Goal: Task Accomplishment & Management: Complete application form

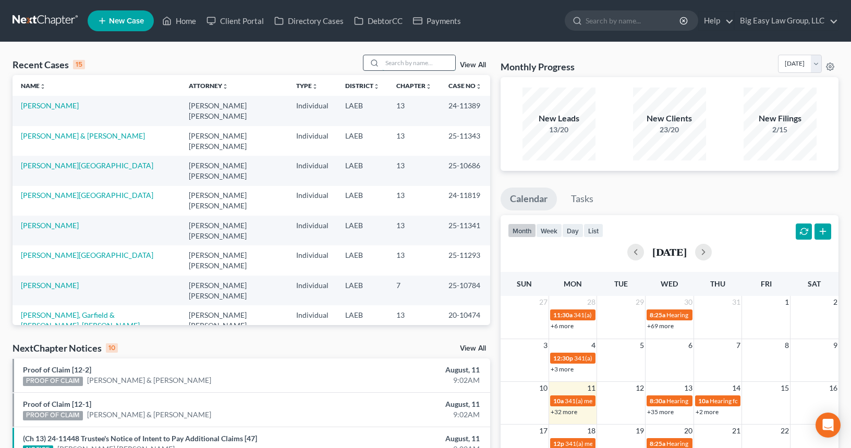
click at [392, 65] on input "search" at bounding box center [418, 62] width 73 height 15
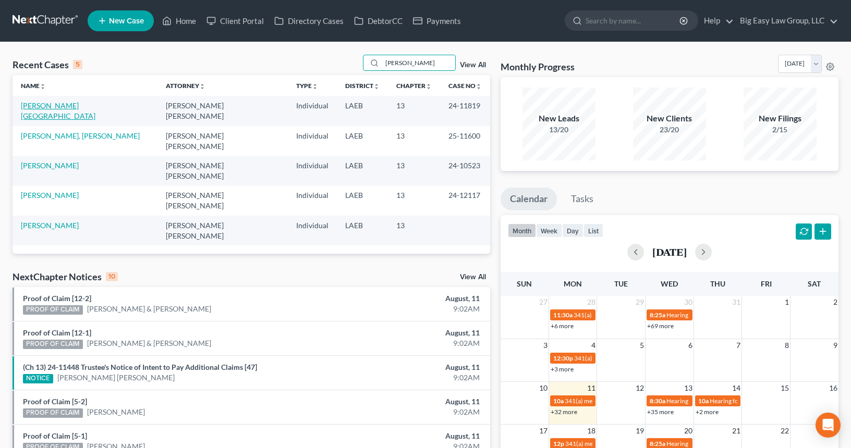
type input "lewis"
click at [49, 107] on link "[PERSON_NAME][GEOGRAPHIC_DATA]" at bounding box center [58, 110] width 75 height 19
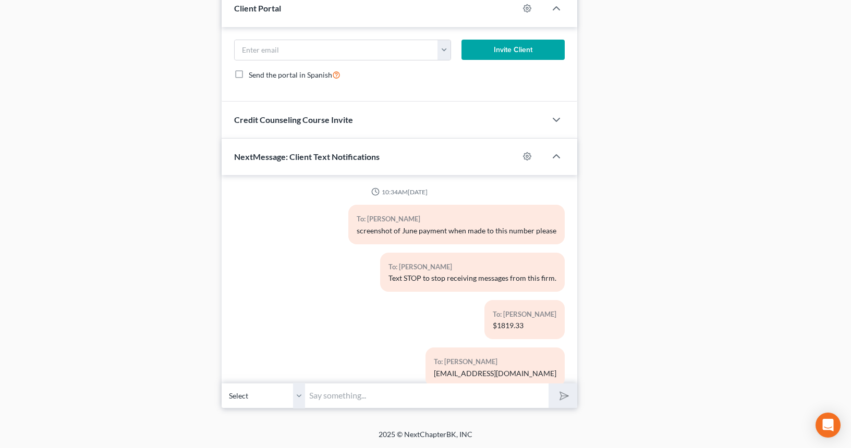
scroll to position [2003, 0]
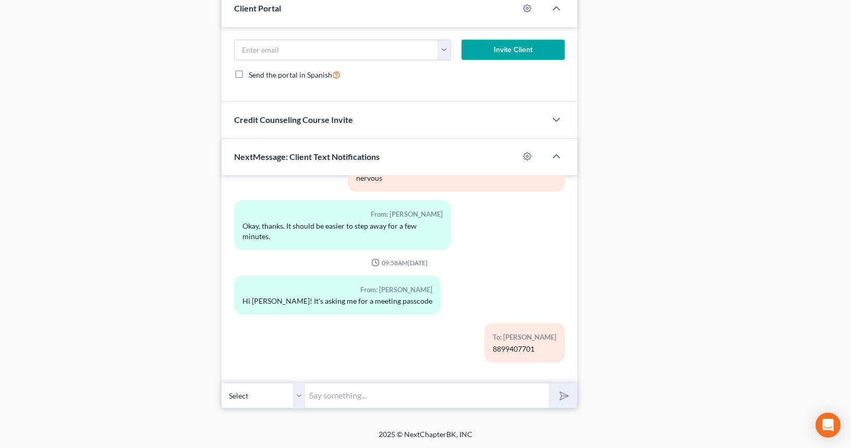
click at [470, 392] on input "text" at bounding box center [426, 396] width 243 height 26
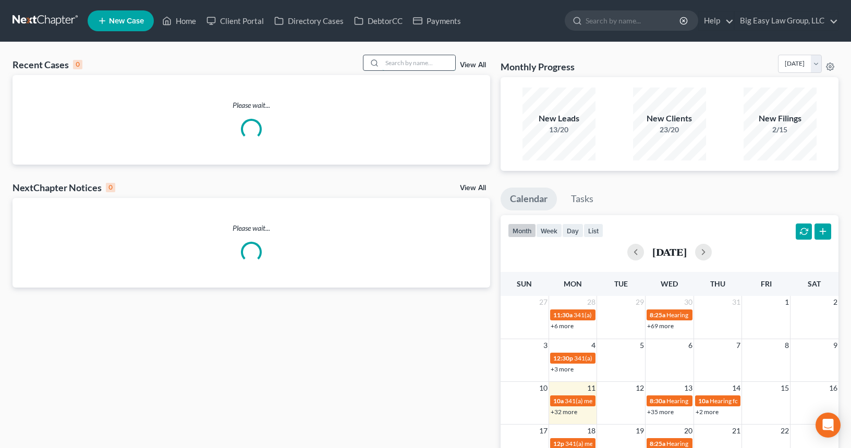
click at [385, 60] on input "search" at bounding box center [418, 62] width 73 height 15
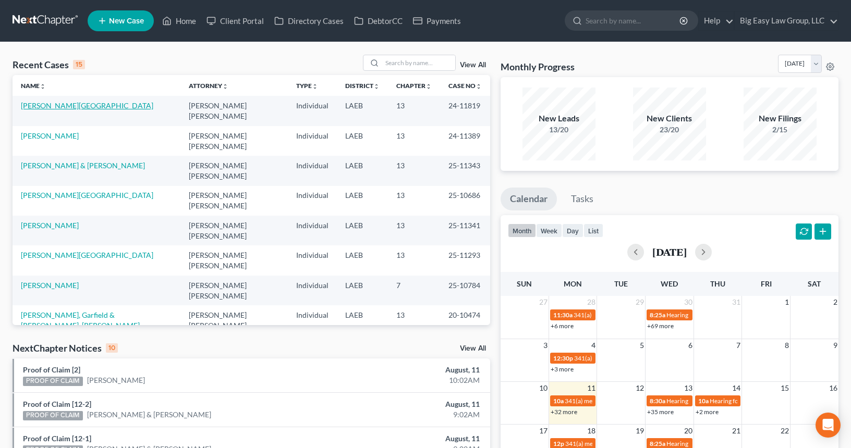
drag, startPoint x: 50, startPoint y: 106, endPoint x: 56, endPoint y: 105, distance: 6.3
click at [50, 107] on link "[PERSON_NAME][GEOGRAPHIC_DATA]" at bounding box center [87, 105] width 132 height 9
select select "11"
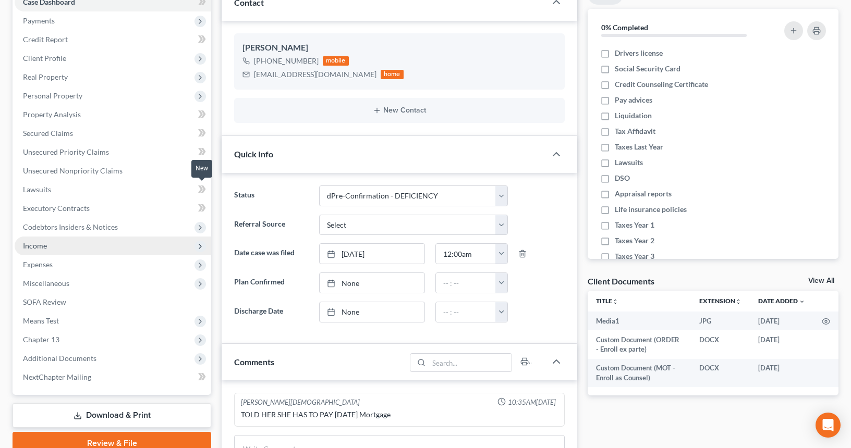
scroll to position [135, 0]
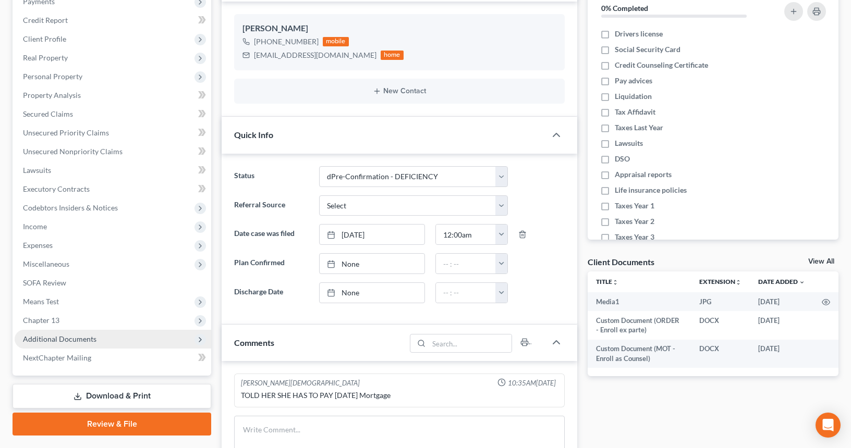
click at [128, 333] on span "Additional Documents" at bounding box center [113, 339] width 197 height 19
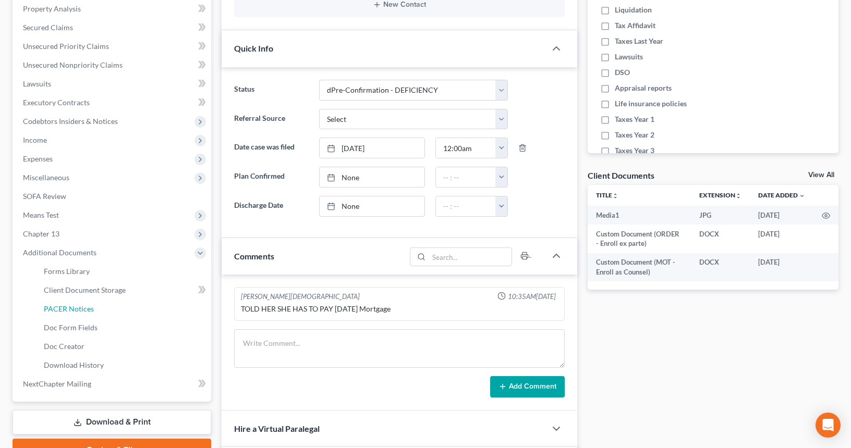
click at [137, 309] on link "PACER Notices" at bounding box center [123, 309] width 176 height 19
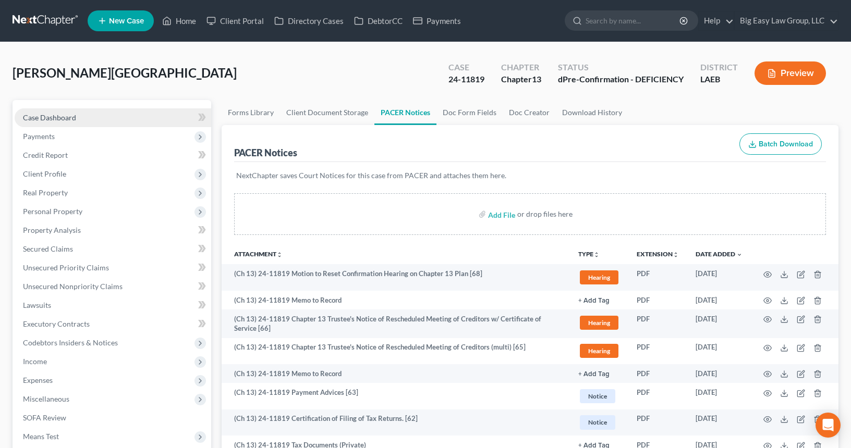
click at [103, 112] on link "Case Dashboard" at bounding box center [113, 117] width 197 height 19
select select "11"
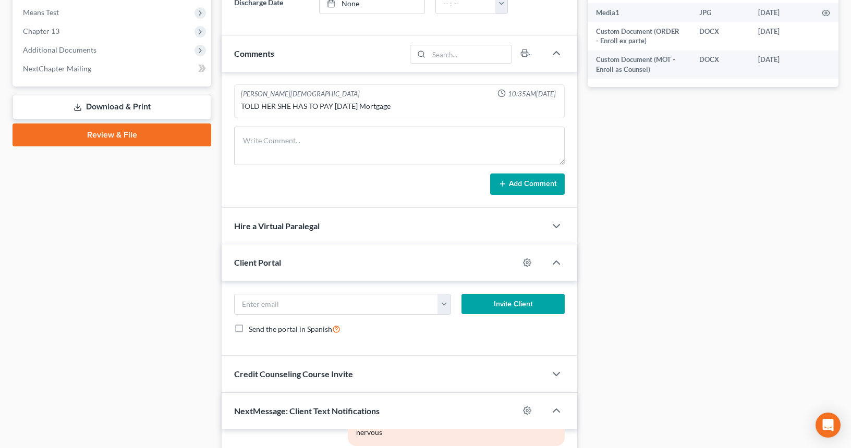
scroll to position [375, 0]
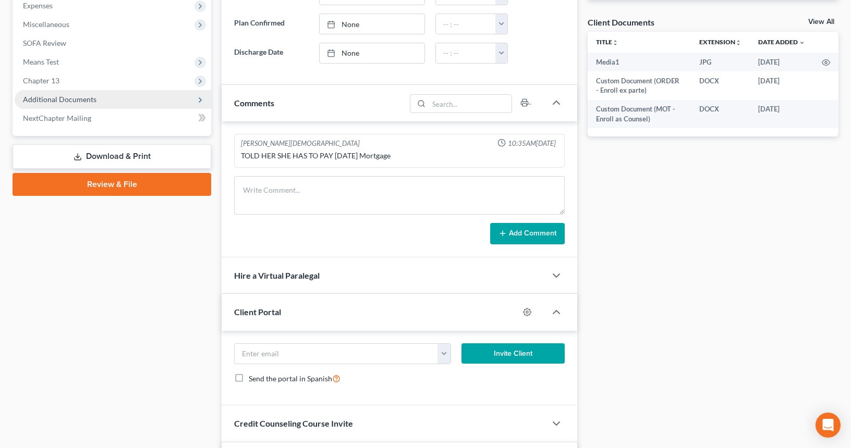
click at [96, 103] on span "Additional Documents" at bounding box center [113, 99] width 197 height 19
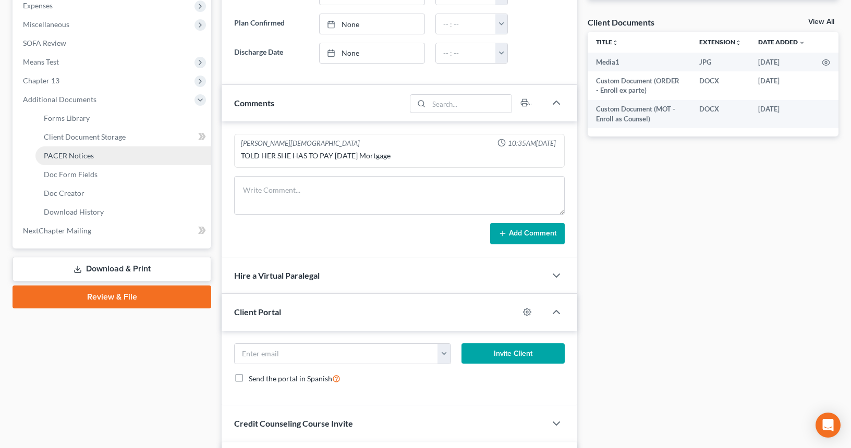
click at [87, 157] on span "PACER Notices" at bounding box center [69, 155] width 50 height 9
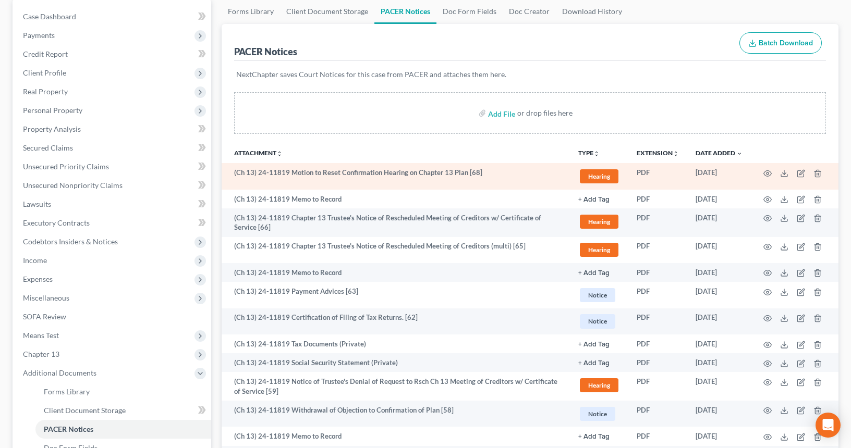
scroll to position [101, 0]
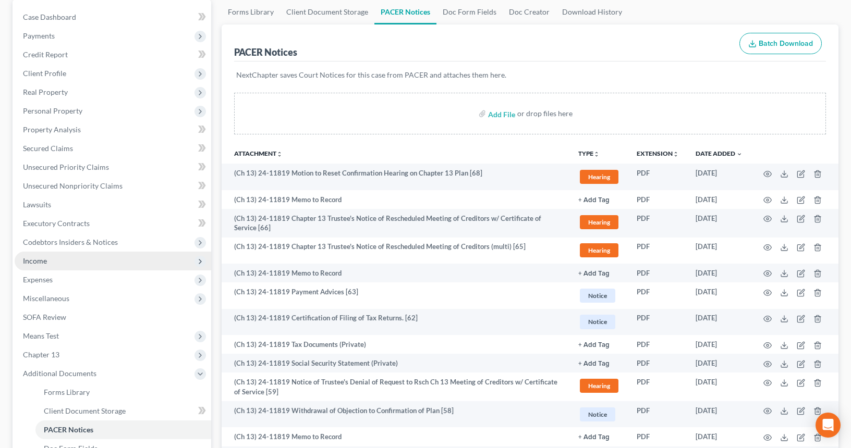
click at [56, 263] on span "Income" at bounding box center [113, 261] width 197 height 19
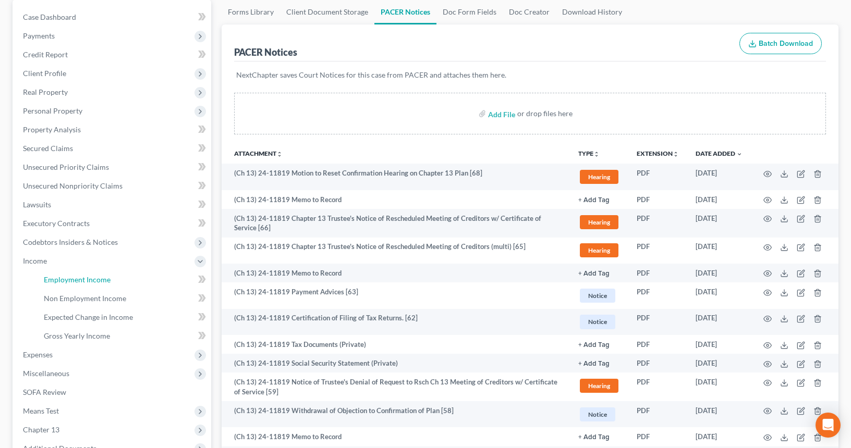
drag, startPoint x: 121, startPoint y: 279, endPoint x: 403, endPoint y: 272, distance: 281.6
click at [121, 279] on link "Employment Income" at bounding box center [123, 280] width 176 height 19
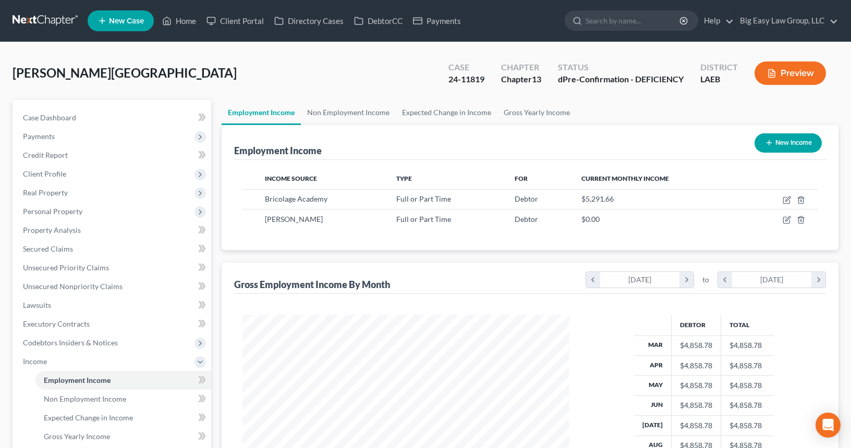
scroll to position [187, 348]
click at [357, 116] on link "Non Employment Income" at bounding box center [348, 112] width 95 height 25
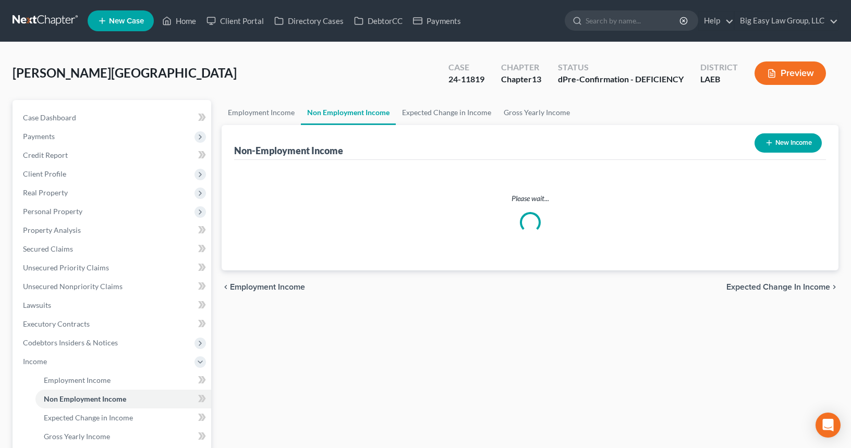
click at [387, 115] on link "Non Employment Income" at bounding box center [348, 112] width 95 height 25
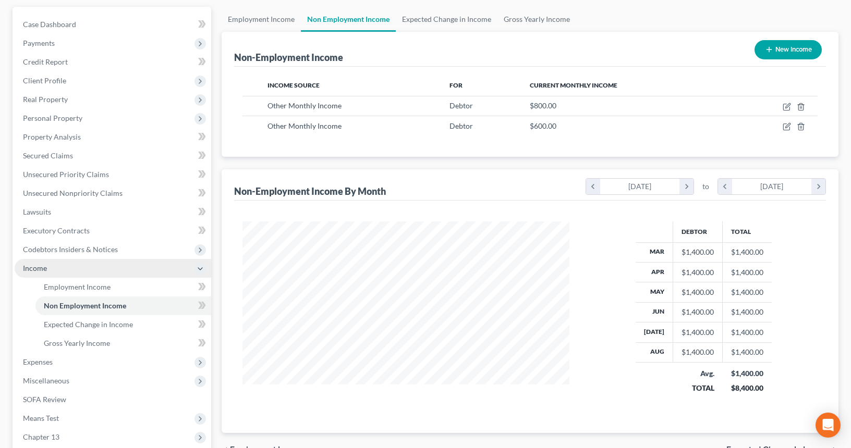
scroll to position [210, 0]
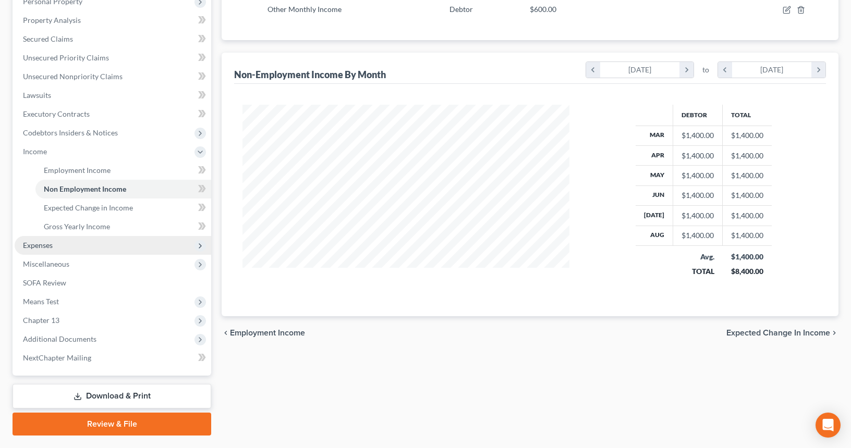
click at [124, 243] on span "Expenses" at bounding box center [113, 245] width 197 height 19
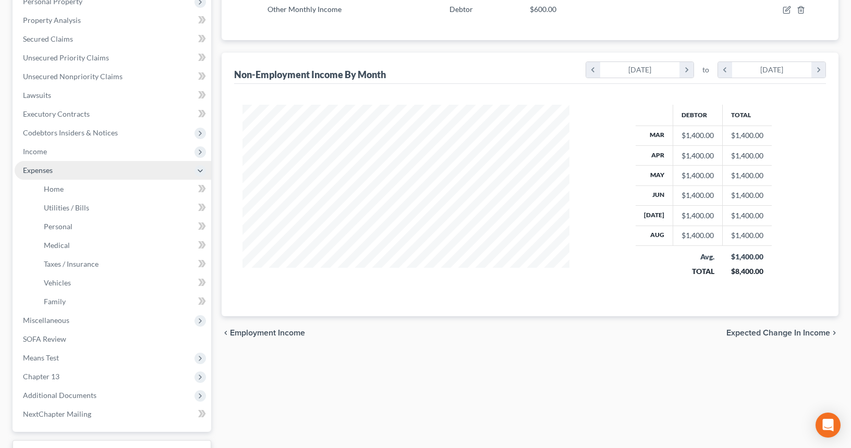
click at [102, 175] on span "Expenses" at bounding box center [113, 170] width 197 height 19
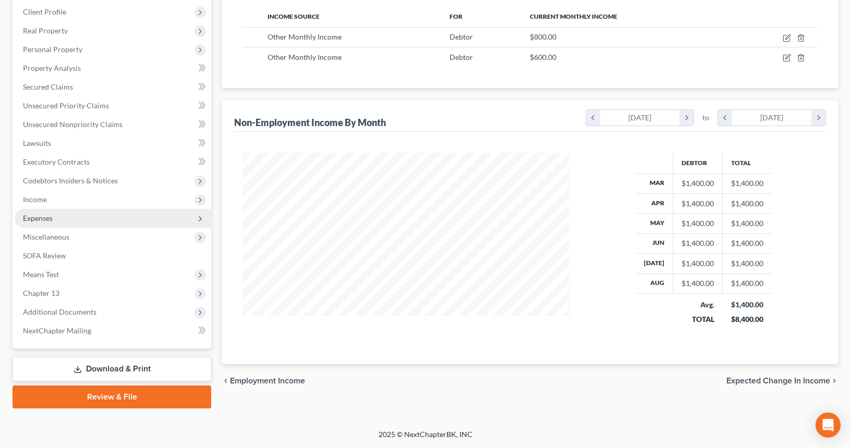
click at [101, 218] on span "Expenses" at bounding box center [113, 218] width 197 height 19
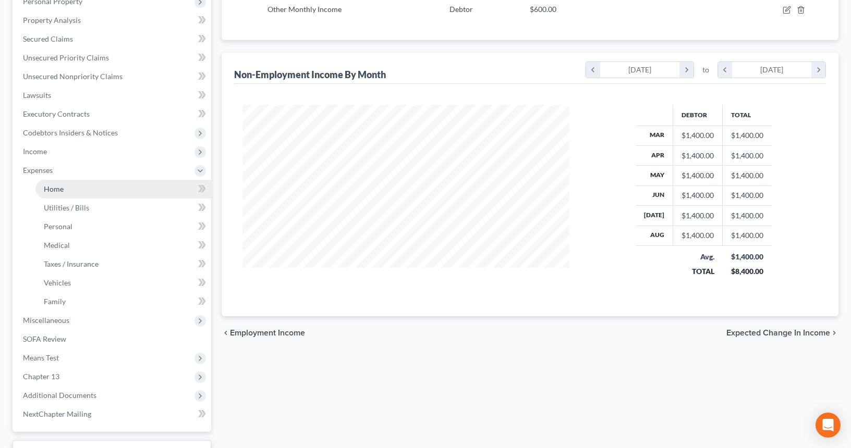
click at [111, 198] on link "Home" at bounding box center [123, 189] width 176 height 19
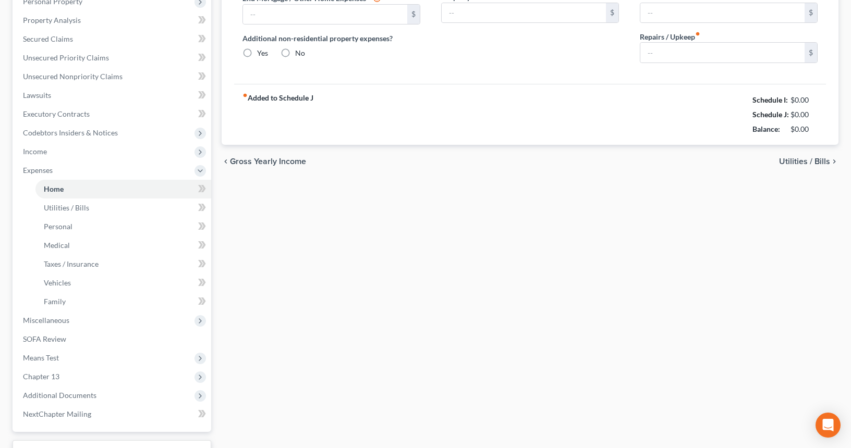
scroll to position [157, 0]
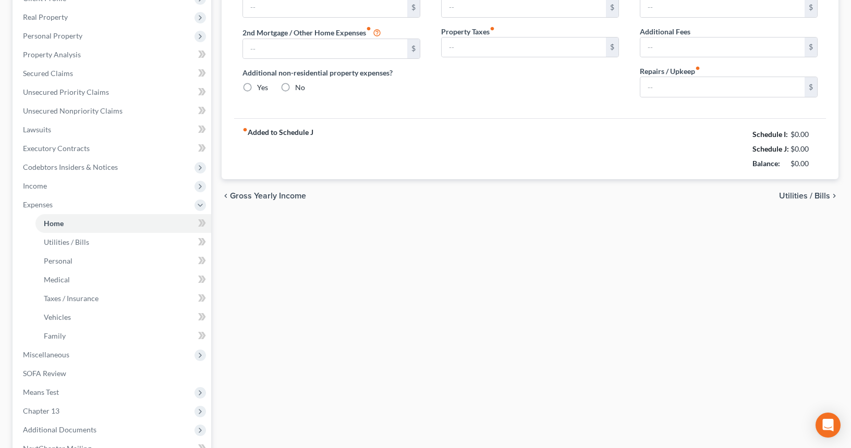
type input "1,819.33"
type input "0.00"
radio input "true"
type input "0.00"
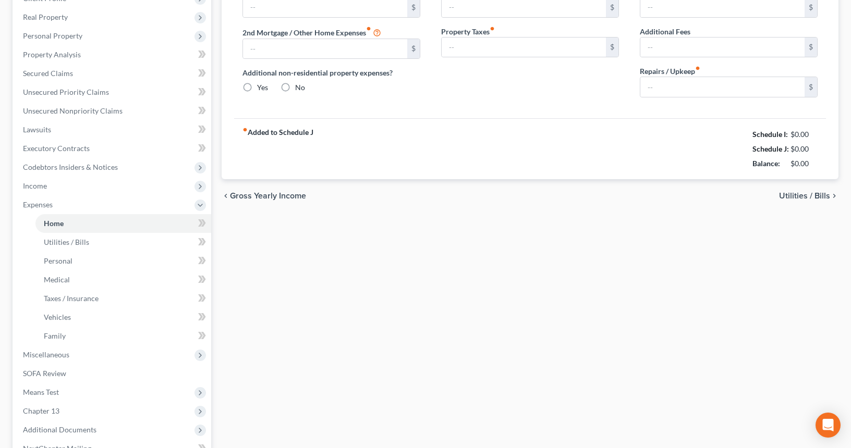
type input "0.00"
type input "100.00"
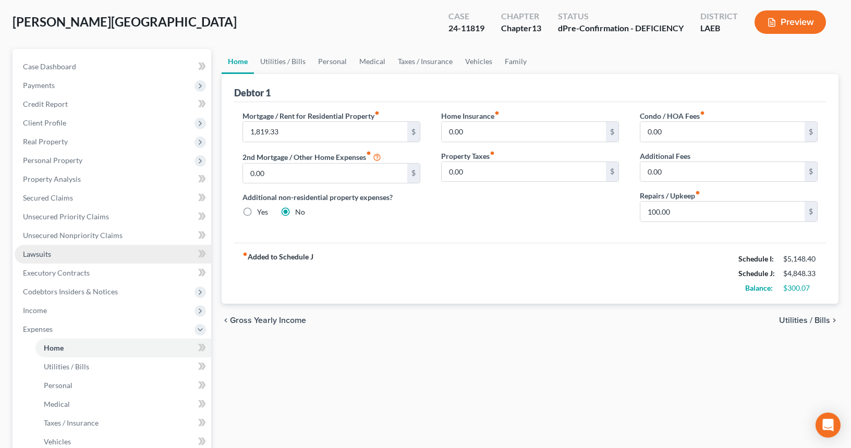
scroll to position [86, 0]
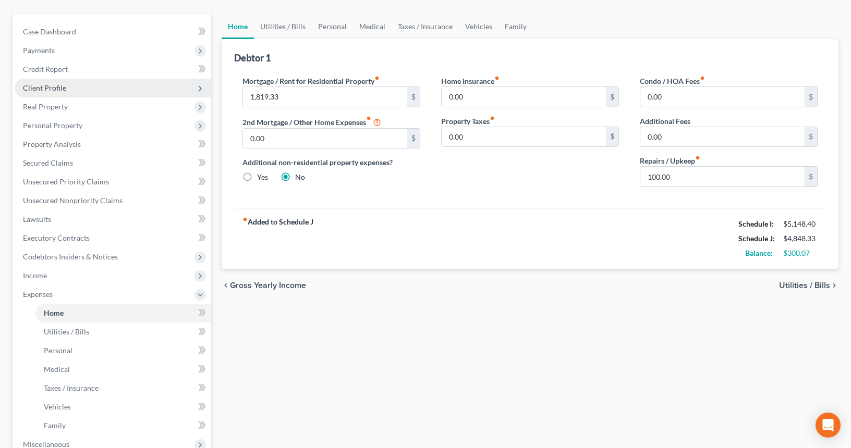
drag, startPoint x: 82, startPoint y: 88, endPoint x: 87, endPoint y: 91, distance: 5.5
click at [82, 88] on span "Client Profile" at bounding box center [113, 88] width 197 height 19
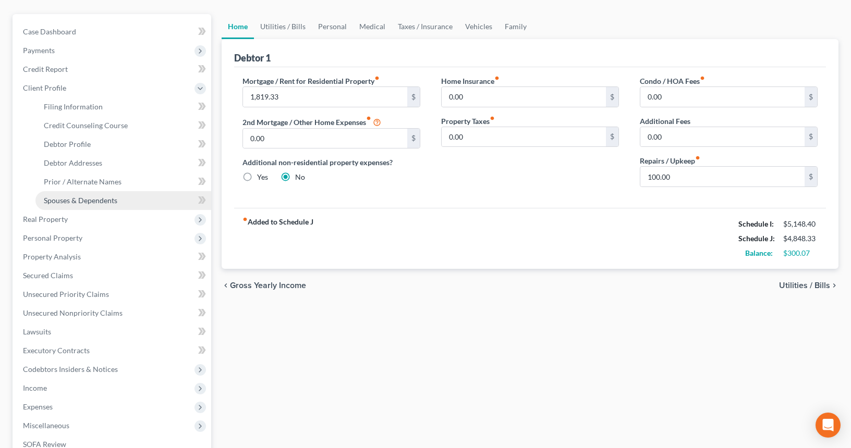
click at [127, 202] on link "Spouses & Dependents" at bounding box center [123, 200] width 176 height 19
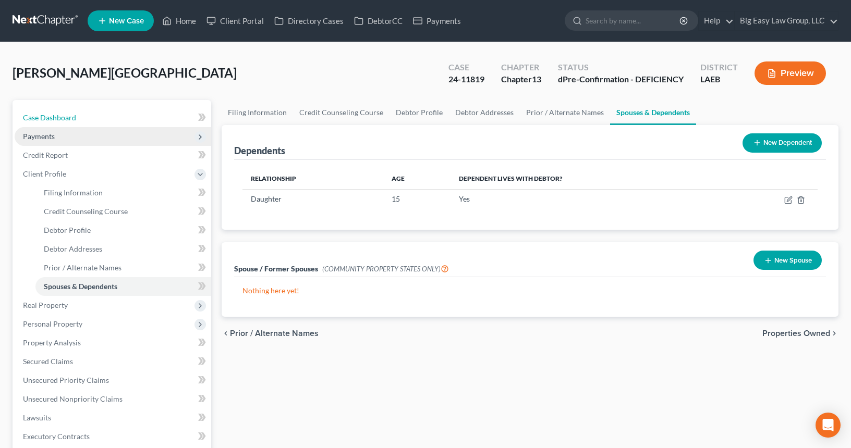
drag, startPoint x: 88, startPoint y: 124, endPoint x: 138, endPoint y: 138, distance: 52.6
click at [88, 124] on link "Case Dashboard" at bounding box center [113, 117] width 197 height 19
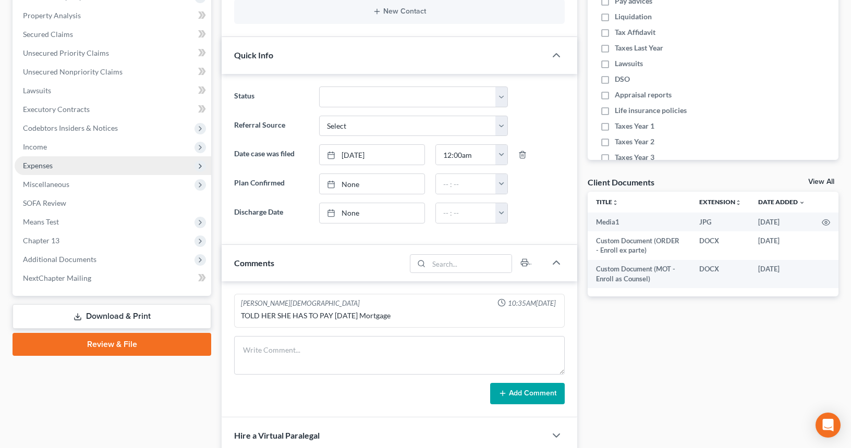
scroll to position [251, 0]
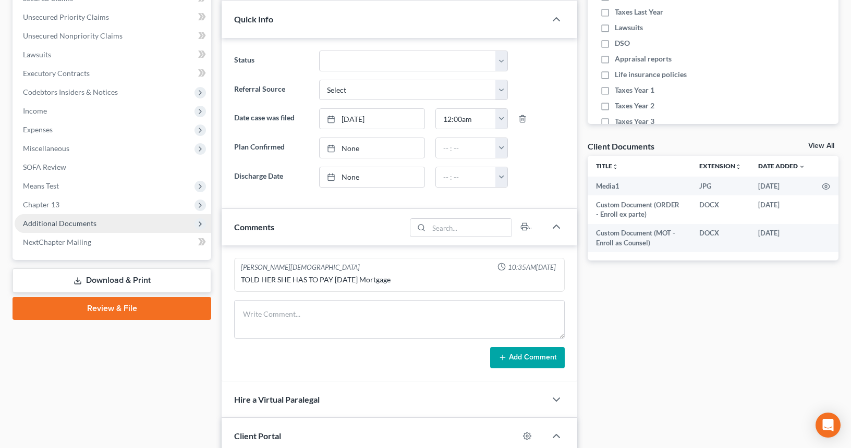
drag, startPoint x: 109, startPoint y: 227, endPoint x: 128, endPoint y: 214, distance: 23.0
click at [109, 227] on span "Additional Documents" at bounding box center [113, 223] width 197 height 19
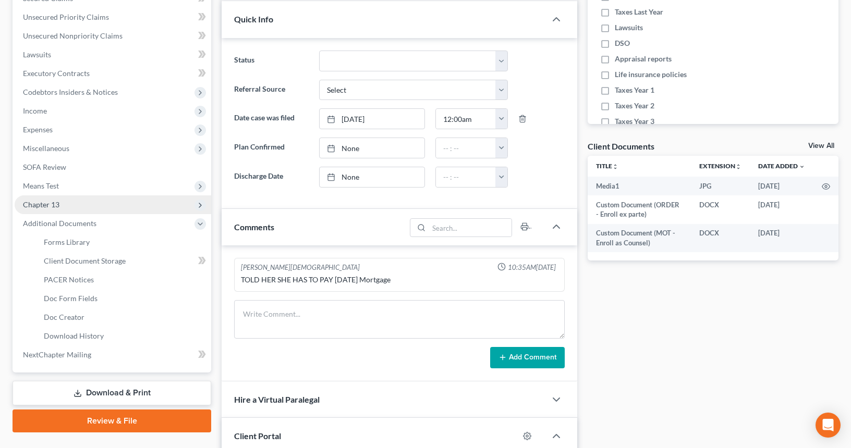
drag, startPoint x: 84, startPoint y: 206, endPoint x: 96, endPoint y: 213, distance: 13.8
click at [85, 206] on span "Chapter 13" at bounding box center [113, 204] width 197 height 19
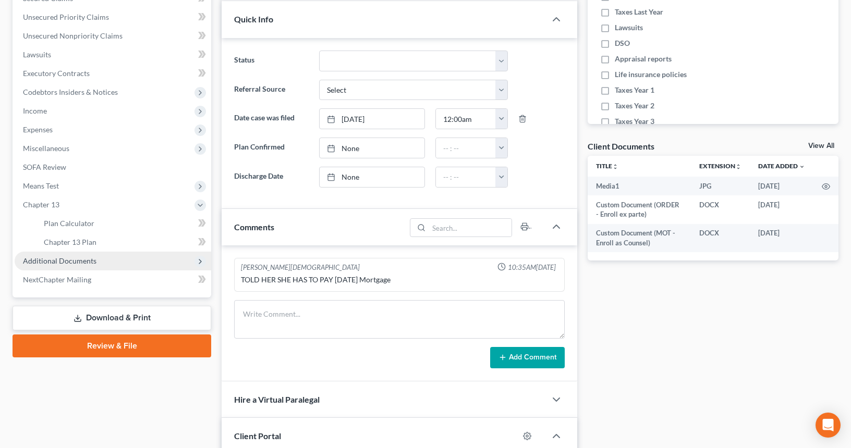
drag, startPoint x: 111, startPoint y: 259, endPoint x: 110, endPoint y: 288, distance: 29.7
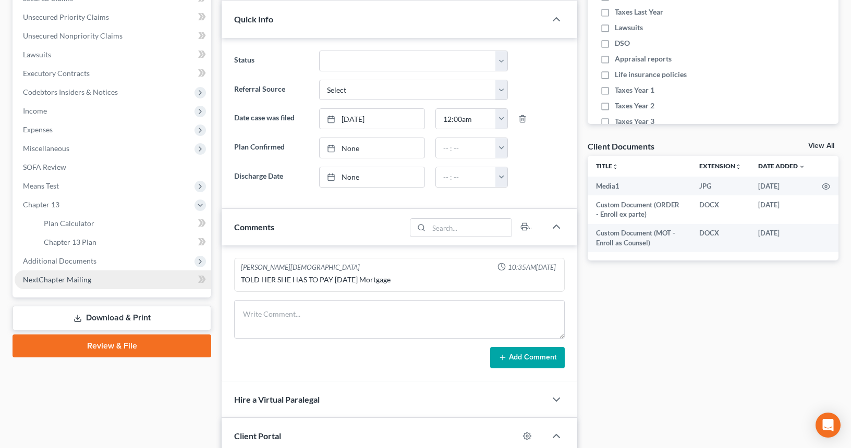
click at [111, 259] on span "Additional Documents" at bounding box center [113, 261] width 197 height 19
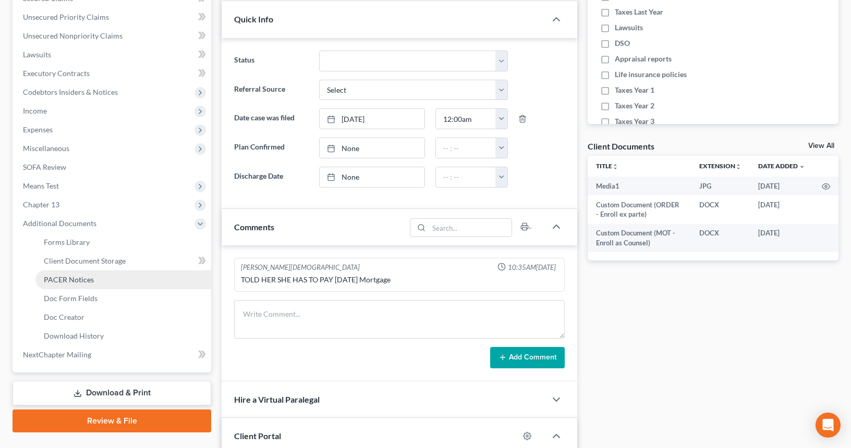
drag, startPoint x: 109, startPoint y: 287, endPoint x: 108, endPoint y: 281, distance: 5.8
click at [109, 287] on link "PACER Notices" at bounding box center [123, 280] width 176 height 19
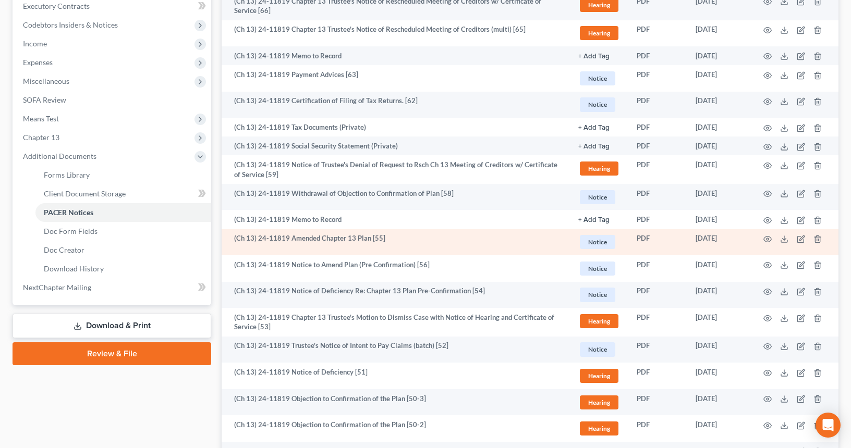
scroll to position [319, 0]
click at [766, 239] on circle "button" at bounding box center [767, 239] width 2 height 2
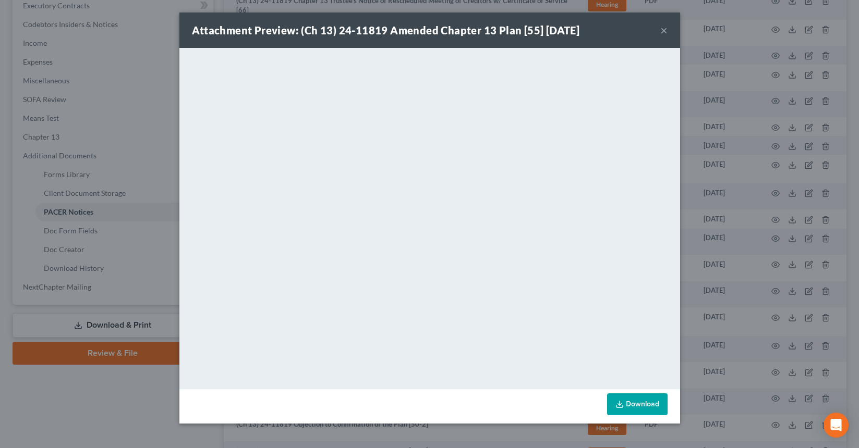
click at [662, 28] on button "×" at bounding box center [663, 30] width 7 height 13
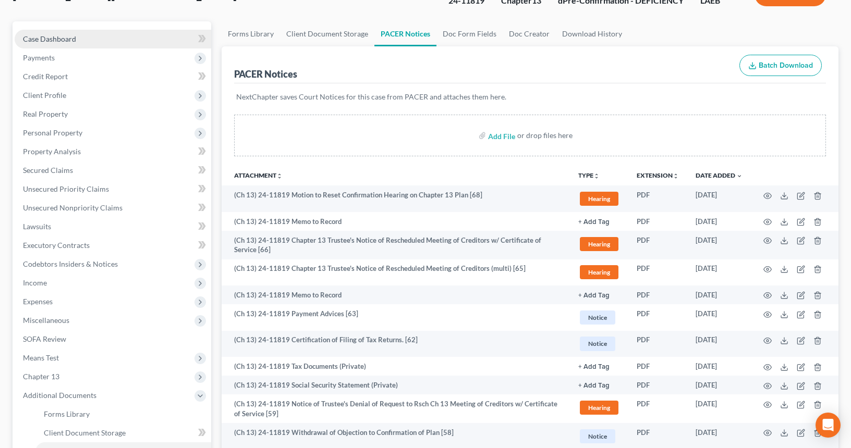
scroll to position [70, 0]
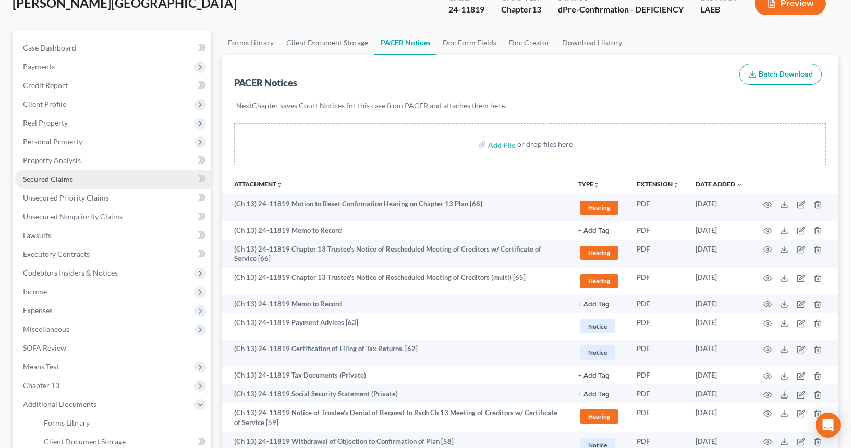
click at [135, 174] on link "Secured Claims" at bounding box center [113, 179] width 197 height 19
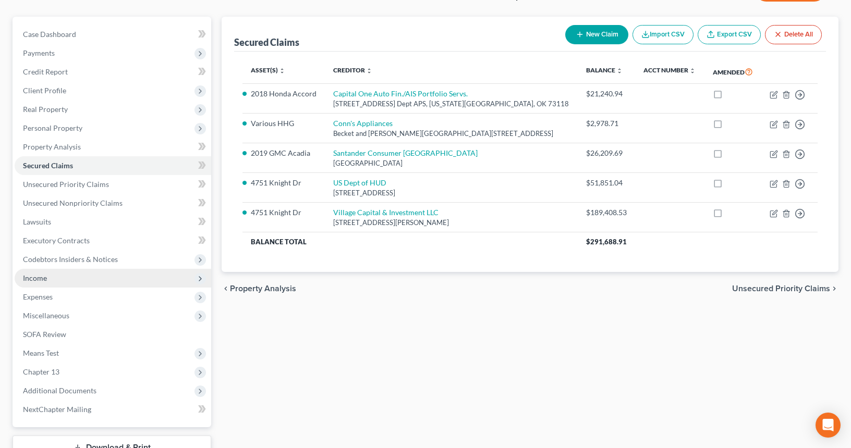
scroll to position [85, 0]
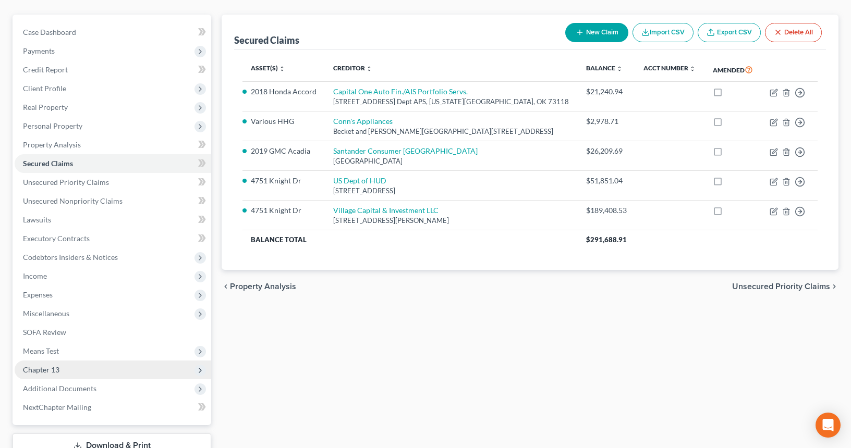
click at [130, 362] on span "Chapter 13" at bounding box center [113, 370] width 197 height 19
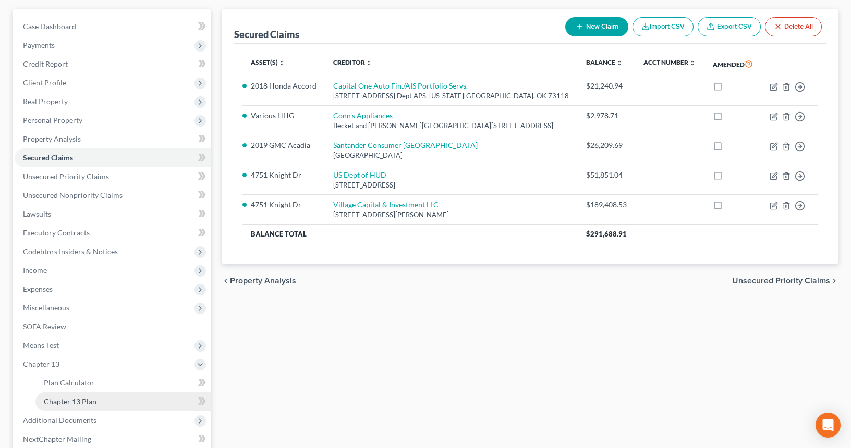
scroll to position [104, 0]
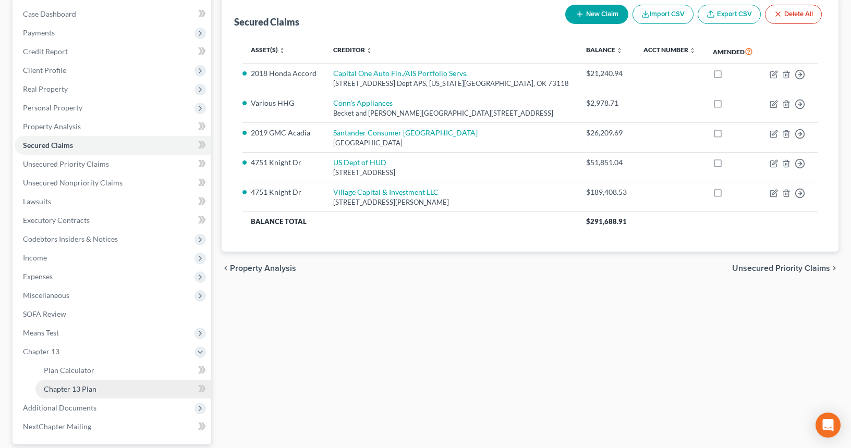
click at [150, 390] on link "Chapter 13 Plan" at bounding box center [123, 389] width 176 height 19
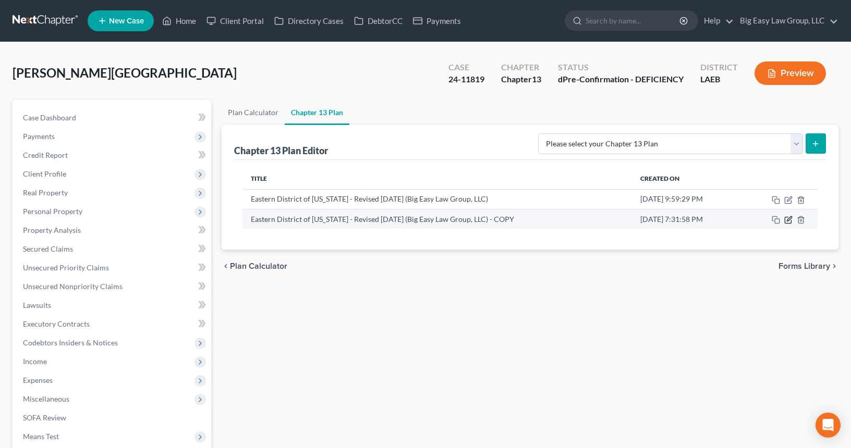
click at [787, 218] on icon "button" at bounding box center [788, 220] width 8 height 8
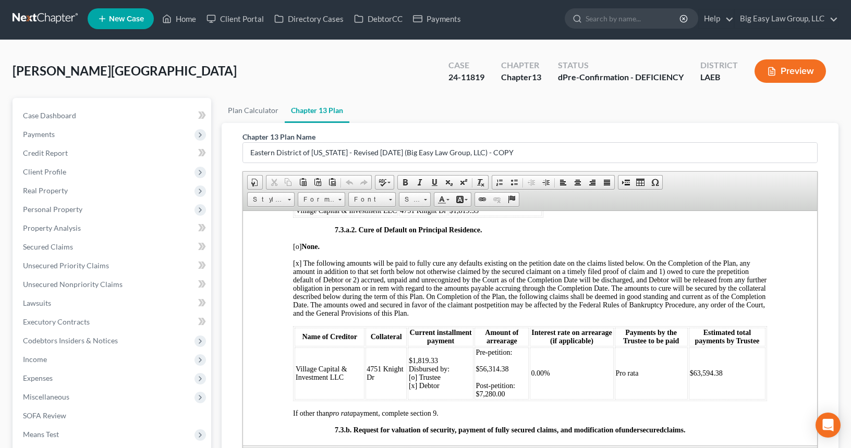
scroll to position [2447, 0]
click at [700, 112] on ul "Plan Calculator Chapter 13 Plan" at bounding box center [530, 110] width 617 height 25
click at [60, 119] on span "Case Dashboard" at bounding box center [49, 115] width 53 height 9
select select "11"
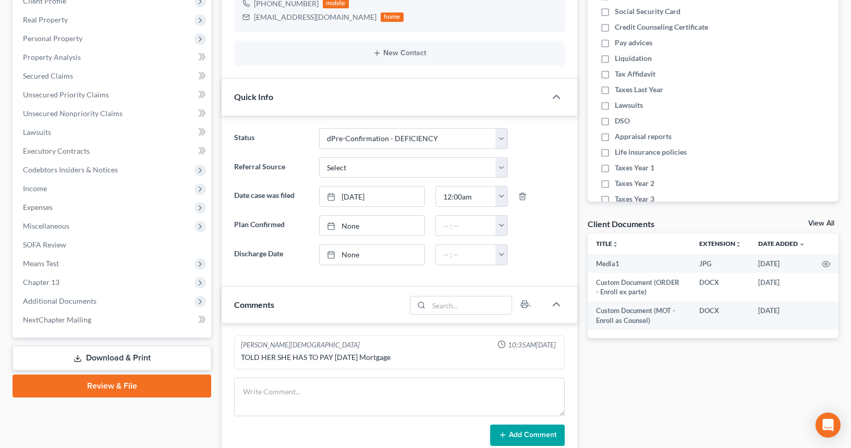
scroll to position [240, 0]
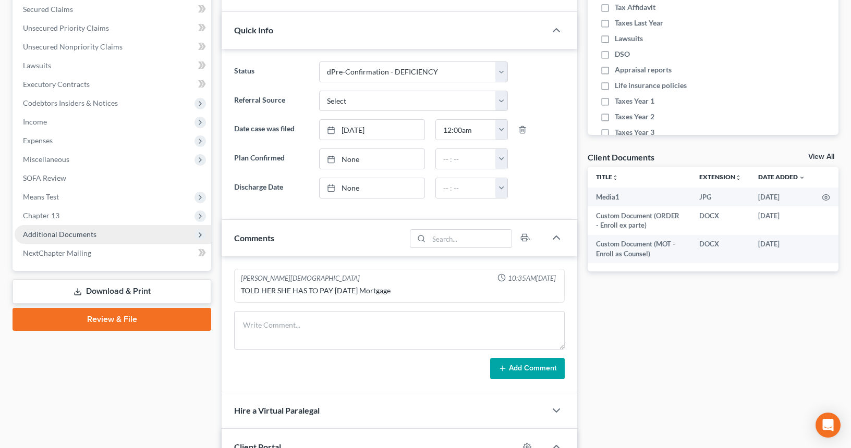
click at [102, 231] on span "Additional Documents" at bounding box center [113, 234] width 197 height 19
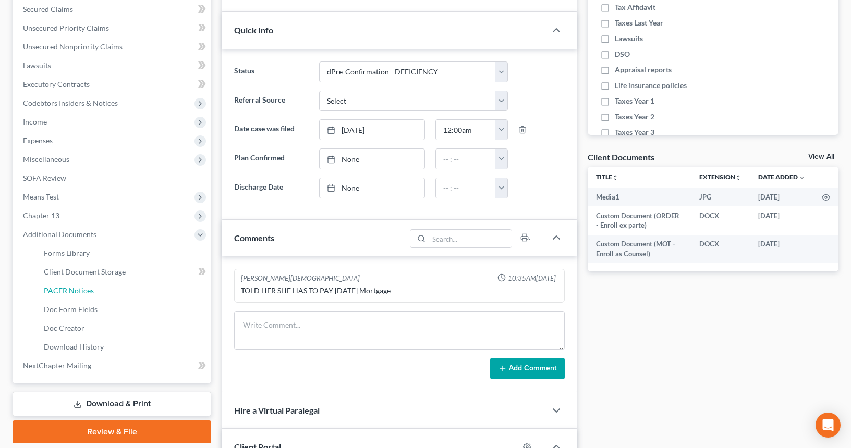
drag, startPoint x: 133, startPoint y: 297, endPoint x: 334, endPoint y: 272, distance: 201.8
click at [133, 297] on link "PACER Notices" at bounding box center [123, 291] width 176 height 19
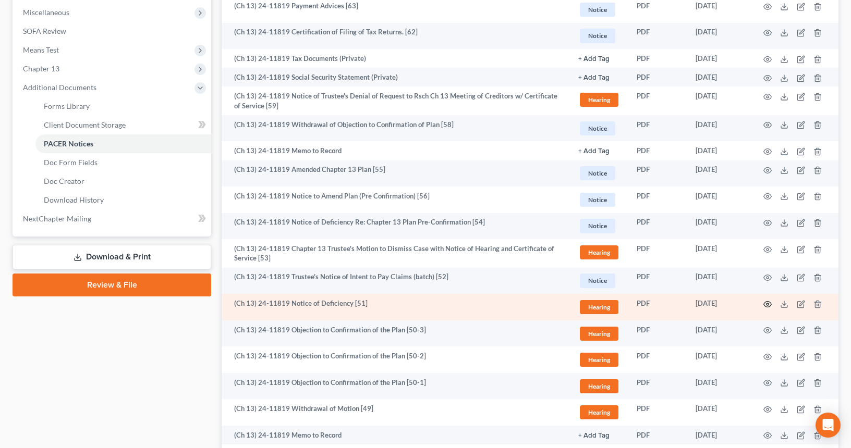
scroll to position [388, 0]
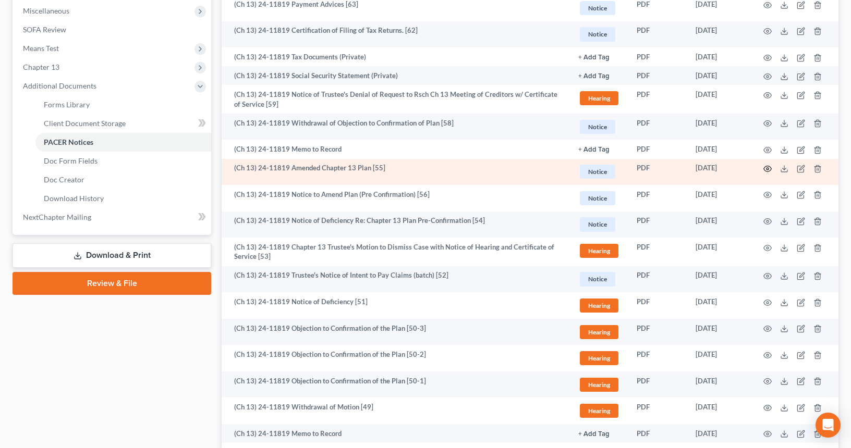
click at [765, 166] on icon "button" at bounding box center [767, 169] width 8 height 8
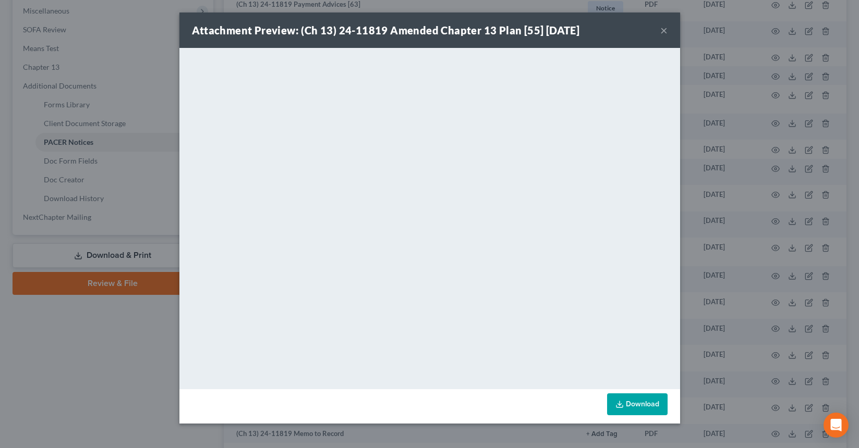
click at [662, 30] on button "×" at bounding box center [663, 30] width 7 height 13
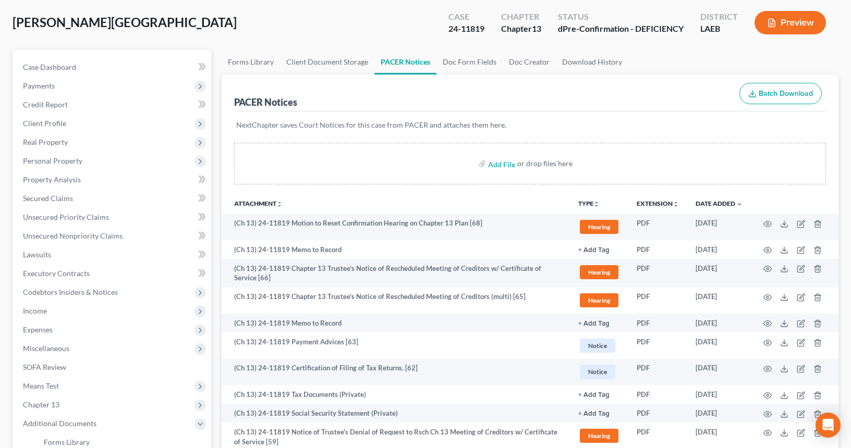
scroll to position [0, 0]
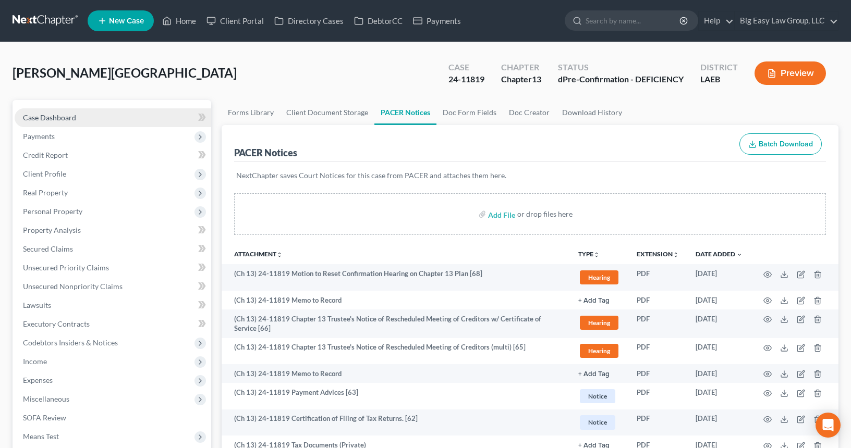
click at [70, 111] on link "Case Dashboard" at bounding box center [113, 117] width 197 height 19
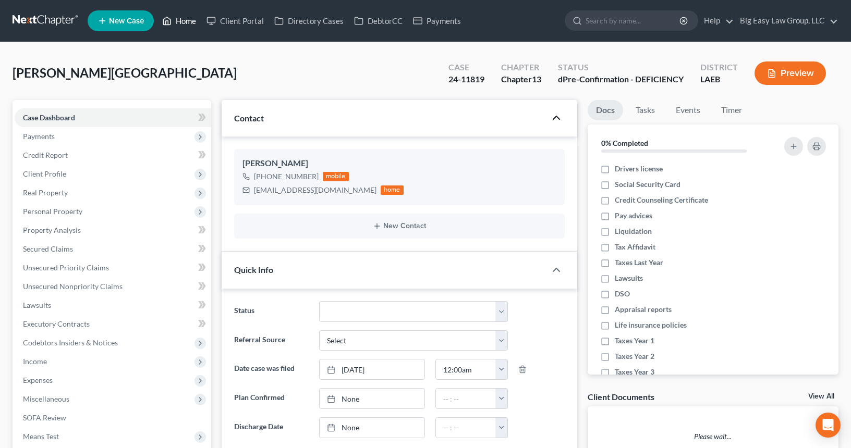
click at [187, 18] on link "Home" at bounding box center [179, 20] width 44 height 19
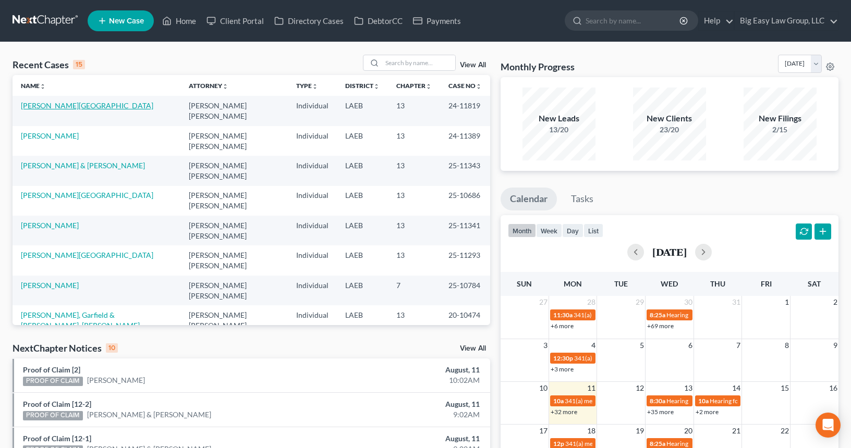
click at [47, 104] on link "[PERSON_NAME][GEOGRAPHIC_DATA]" at bounding box center [87, 105] width 132 height 9
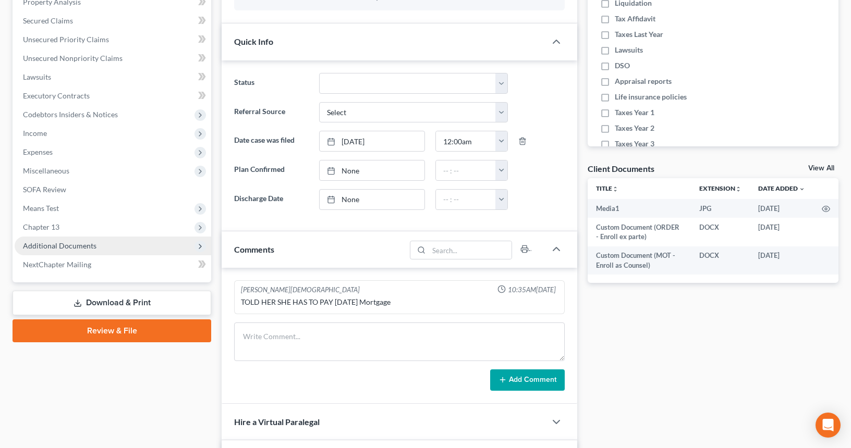
scroll to position [2003, 0]
drag, startPoint x: 131, startPoint y: 244, endPoint x: 148, endPoint y: 249, distance: 17.7
click at [131, 245] on span "Additional Documents" at bounding box center [113, 246] width 197 height 19
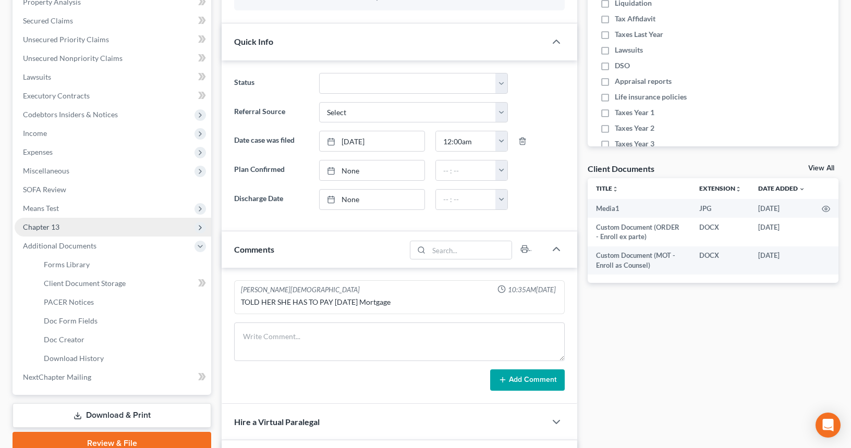
click at [118, 234] on span "Chapter 13" at bounding box center [113, 227] width 197 height 19
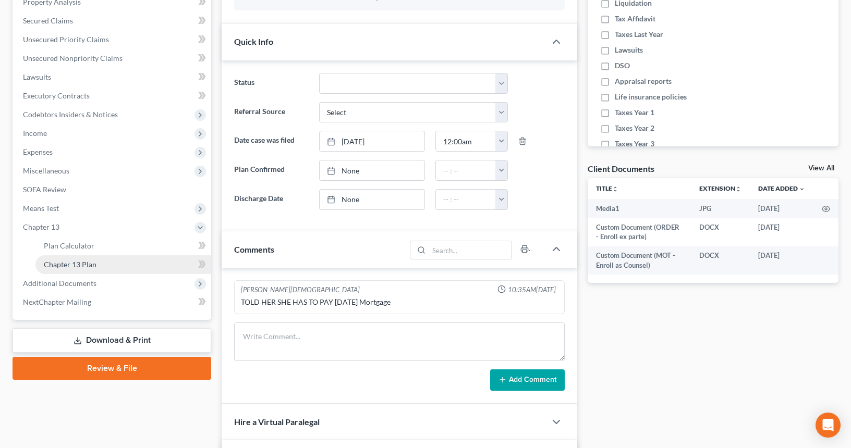
click at [137, 260] on link "Chapter 13 Plan" at bounding box center [123, 264] width 176 height 19
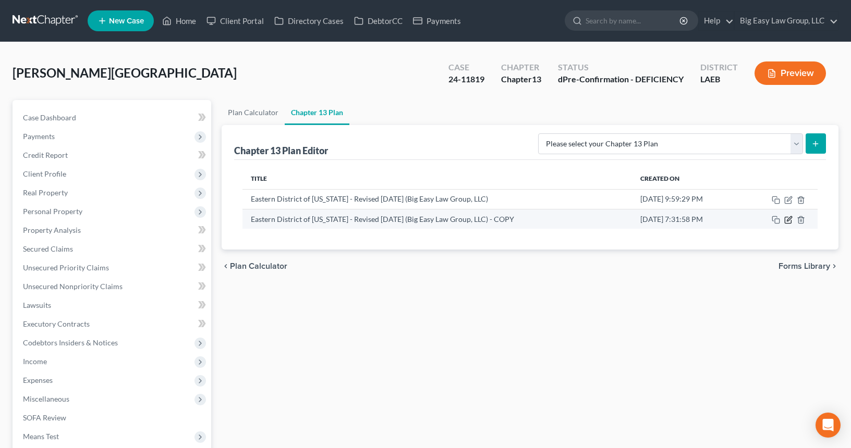
click at [790, 223] on icon "button" at bounding box center [788, 220] width 8 height 8
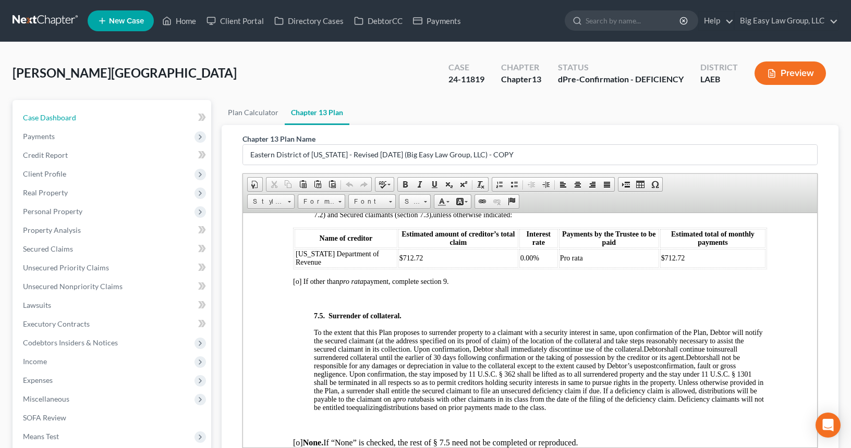
drag, startPoint x: 112, startPoint y: 119, endPoint x: 185, endPoint y: 9, distance: 132.3
click at [112, 118] on link "Case Dashboard" at bounding box center [113, 117] width 197 height 19
select select "11"
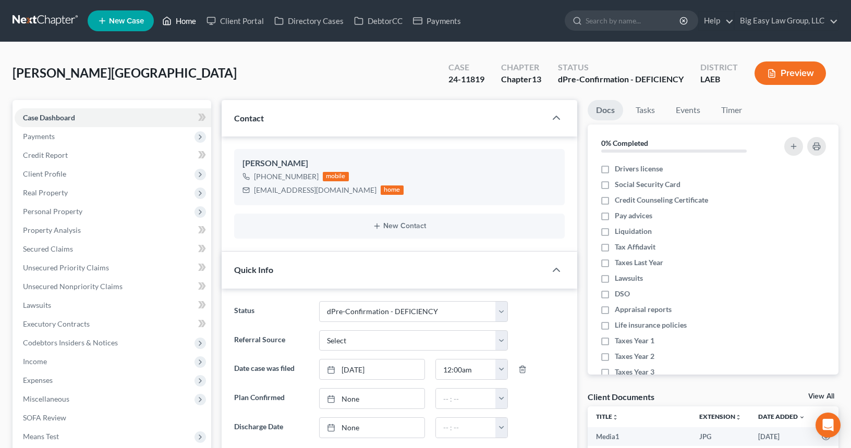
click at [191, 25] on link "Home" at bounding box center [179, 20] width 44 height 19
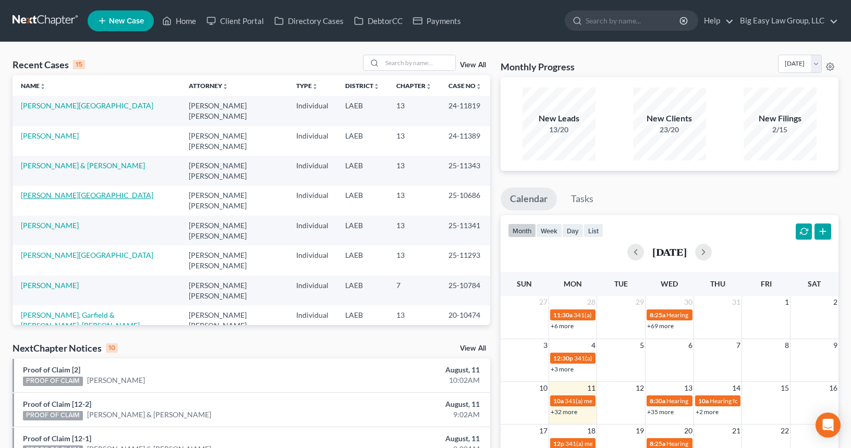
click at [55, 191] on link "[PERSON_NAME][GEOGRAPHIC_DATA]" at bounding box center [87, 195] width 132 height 9
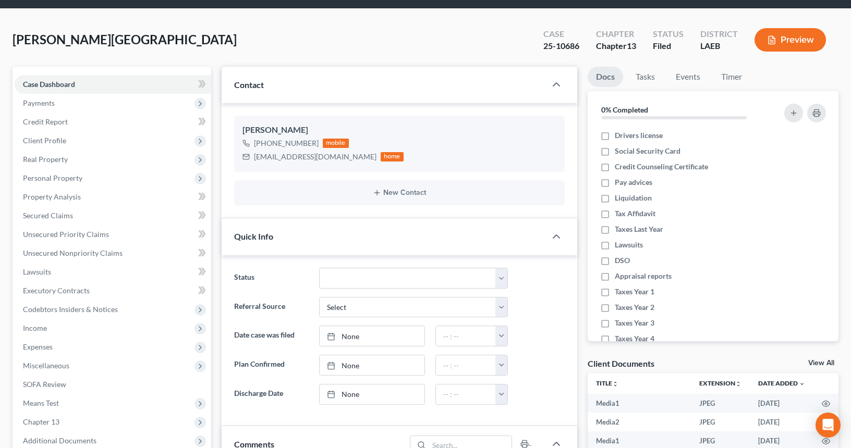
scroll to position [174, 0]
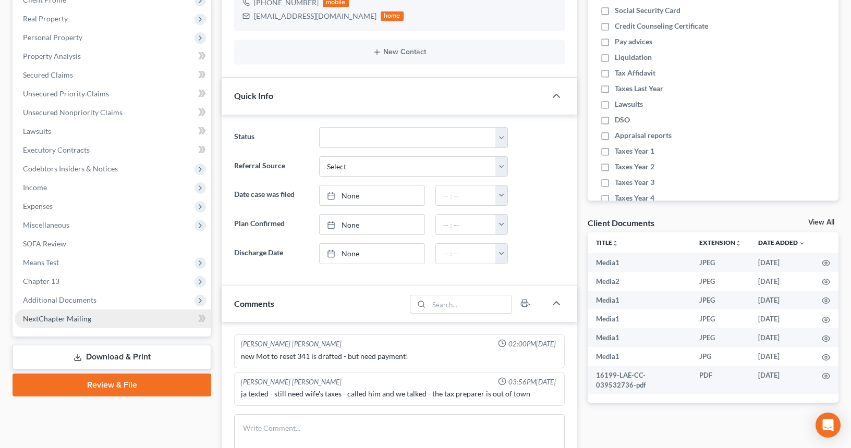
drag, startPoint x: 79, startPoint y: 299, endPoint x: 180, endPoint y: 326, distance: 104.7
click at [79, 299] on span "Additional Documents" at bounding box center [60, 300] width 74 height 9
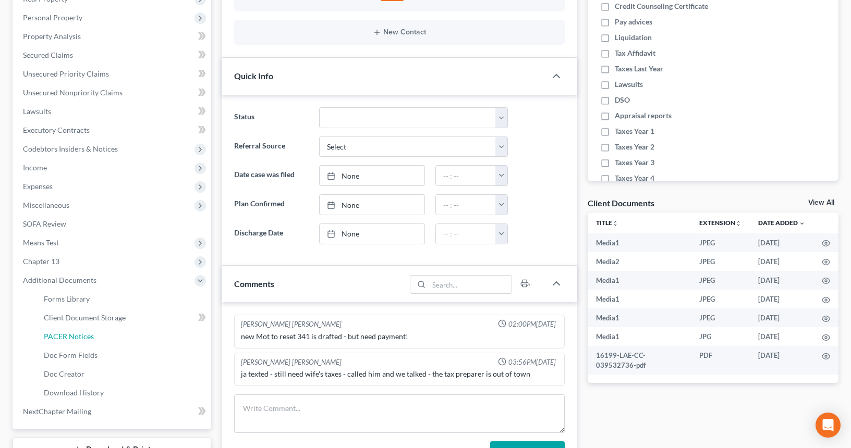
click at [112, 335] on link "PACER Notices" at bounding box center [123, 336] width 176 height 19
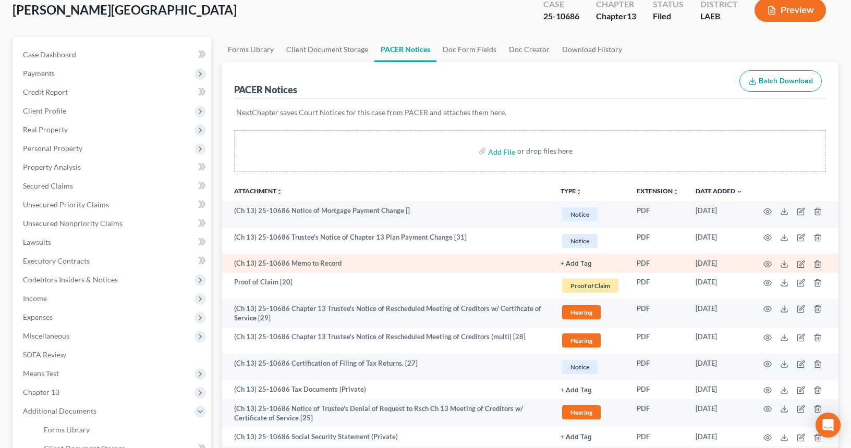
scroll to position [114, 0]
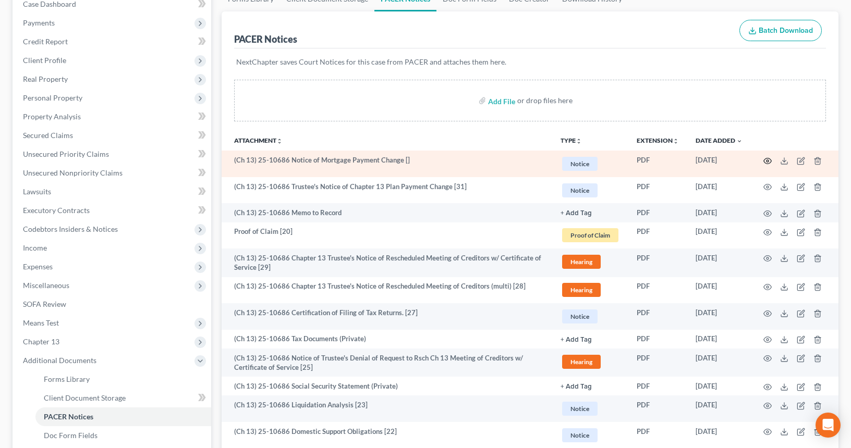
click at [768, 161] on circle "button" at bounding box center [767, 161] width 2 height 2
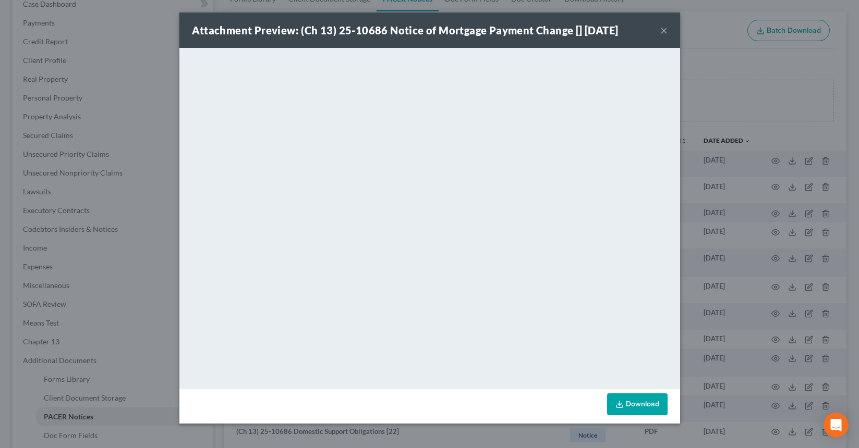
click at [665, 30] on button "×" at bounding box center [663, 30] width 7 height 13
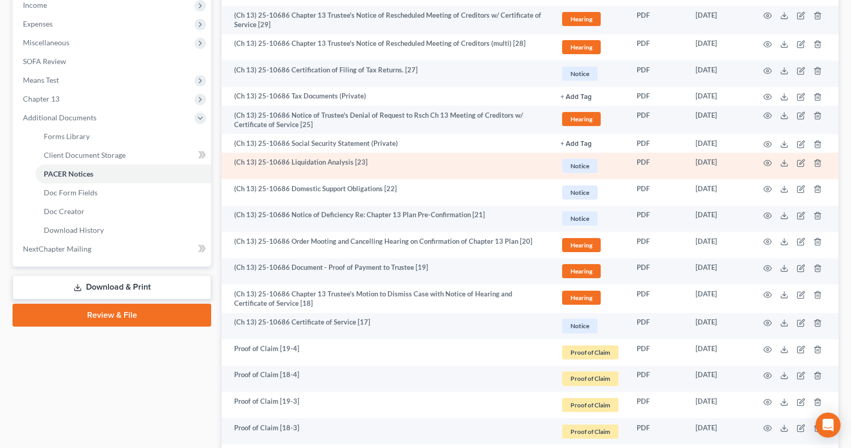
scroll to position [354, 0]
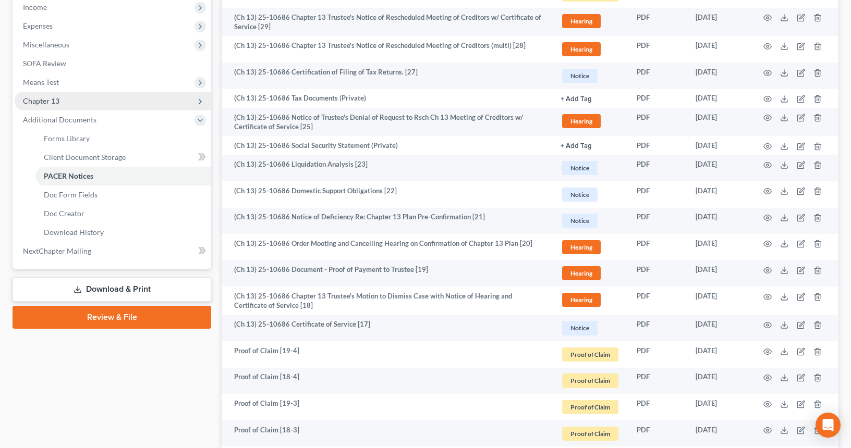
click at [135, 103] on span "Chapter 13" at bounding box center [113, 101] width 197 height 19
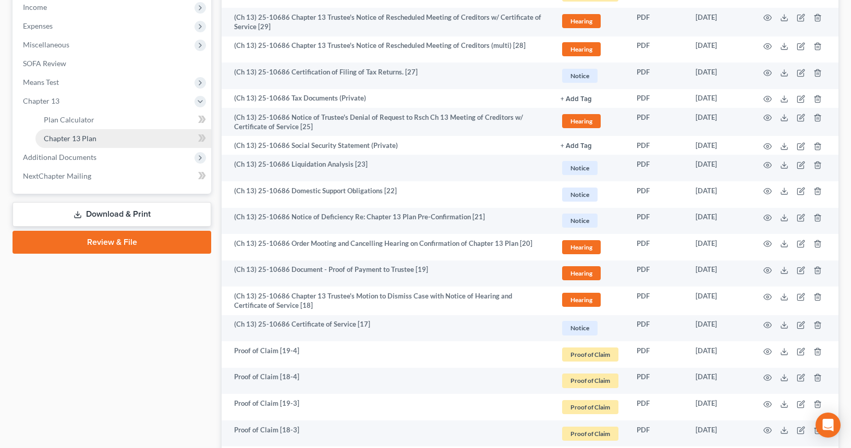
click at [159, 137] on link "Chapter 13 Plan" at bounding box center [123, 138] width 176 height 19
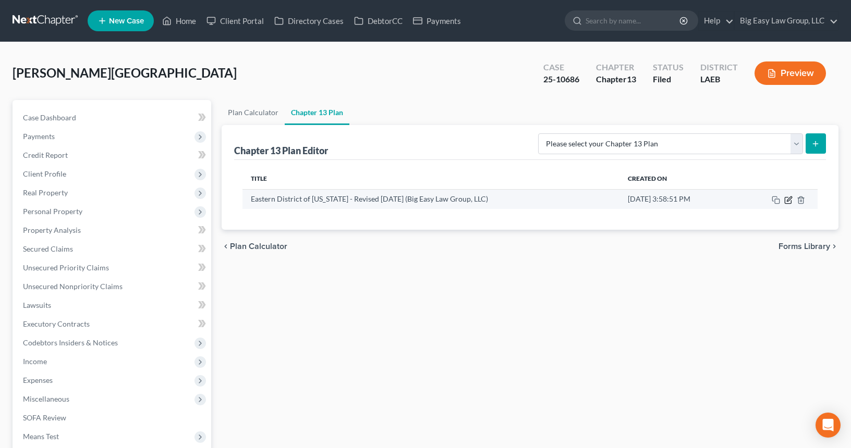
click at [787, 202] on icon "button" at bounding box center [788, 200] width 8 height 8
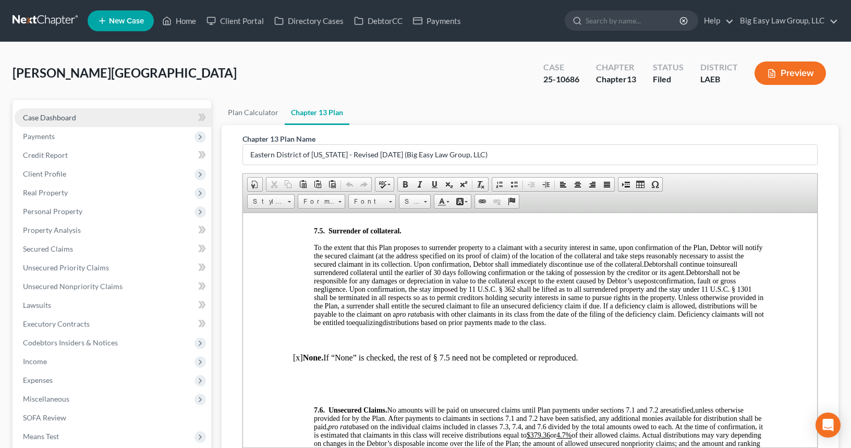
click at [66, 119] on span "Case Dashboard" at bounding box center [49, 117] width 53 height 9
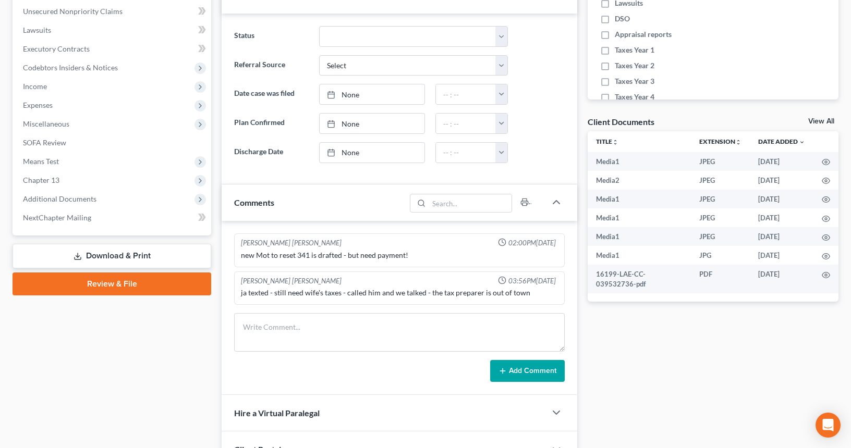
scroll to position [319, 0]
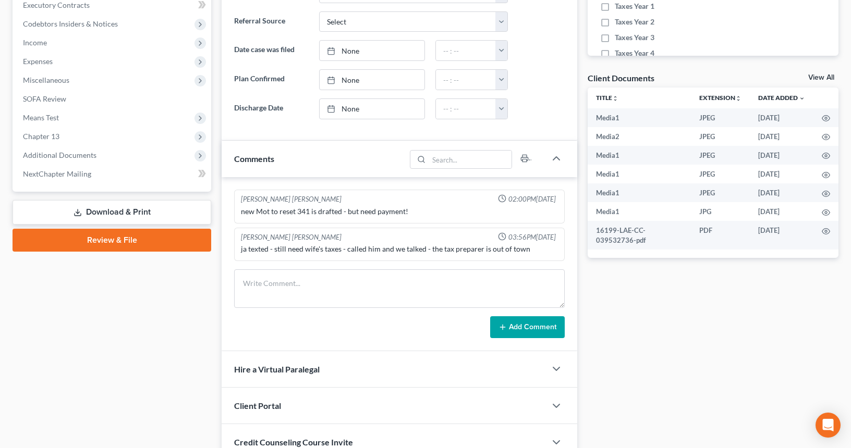
click at [62, 155] on span "Additional Documents" at bounding box center [60, 155] width 74 height 9
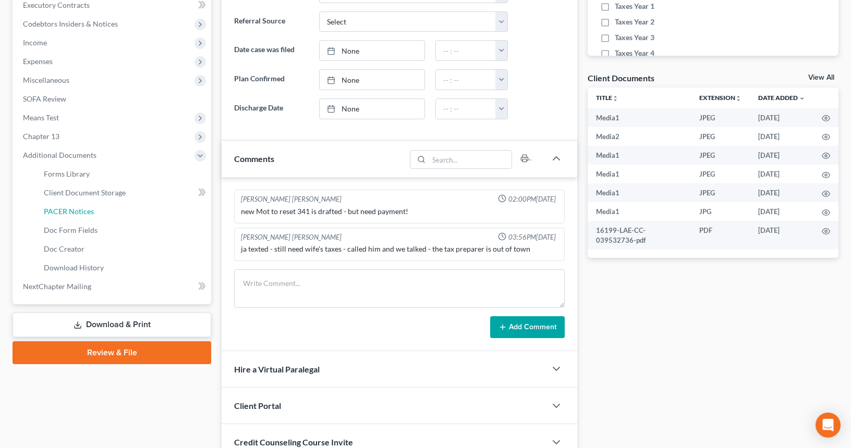
drag, startPoint x: 83, startPoint y: 211, endPoint x: 338, endPoint y: 206, distance: 255.0
click at [83, 211] on span "PACER Notices" at bounding box center [69, 211] width 50 height 9
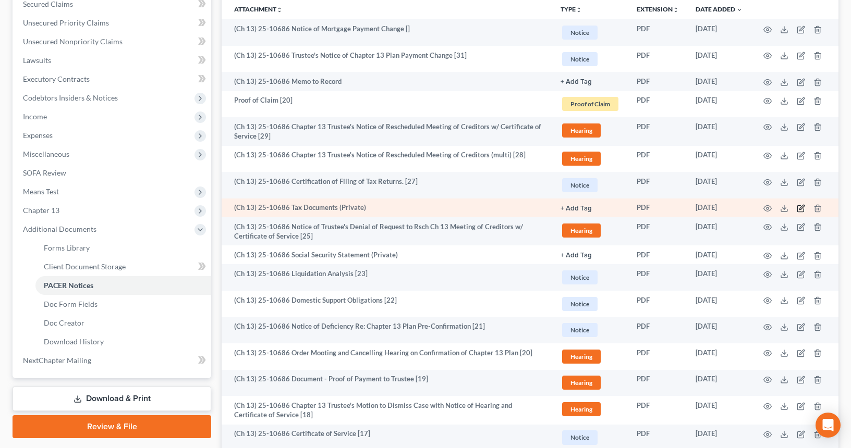
scroll to position [254, 0]
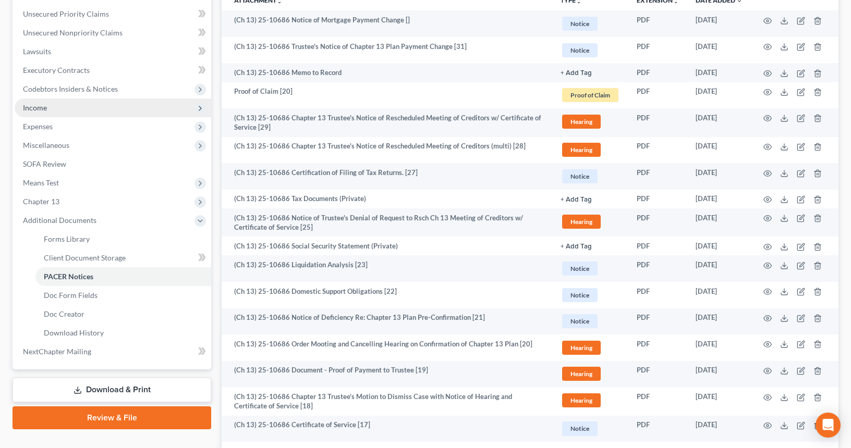
click at [104, 101] on span "Income" at bounding box center [113, 108] width 197 height 19
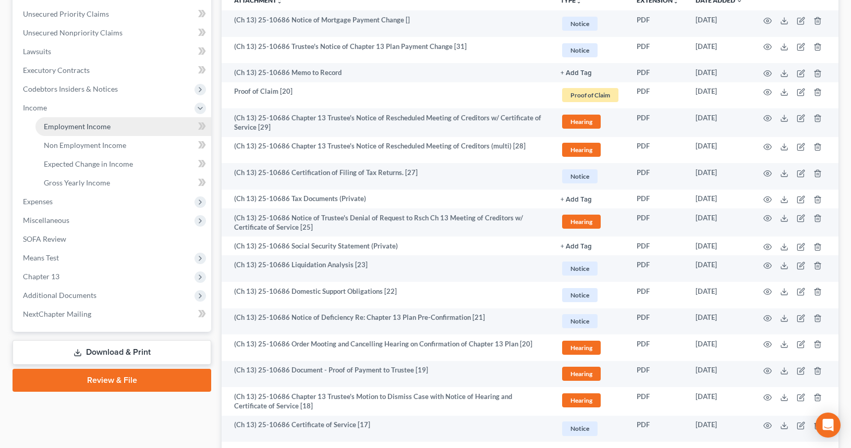
click at [111, 108] on span "Income" at bounding box center [113, 108] width 197 height 19
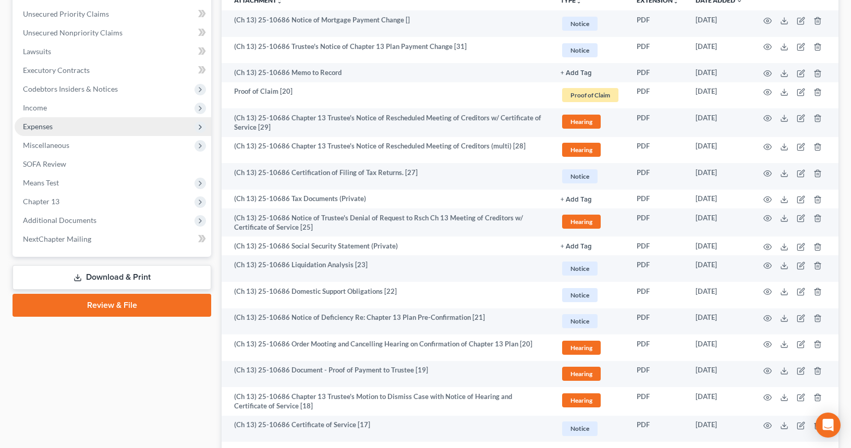
click at [133, 120] on span "Expenses" at bounding box center [113, 126] width 197 height 19
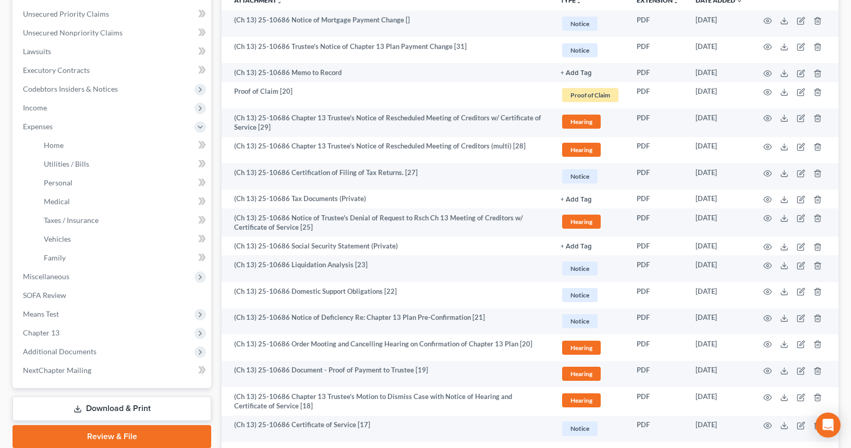
drag, startPoint x: 111, startPoint y: 110, endPoint x: 114, endPoint y: 116, distance: 7.0
click at [111, 110] on span "Income" at bounding box center [113, 108] width 197 height 19
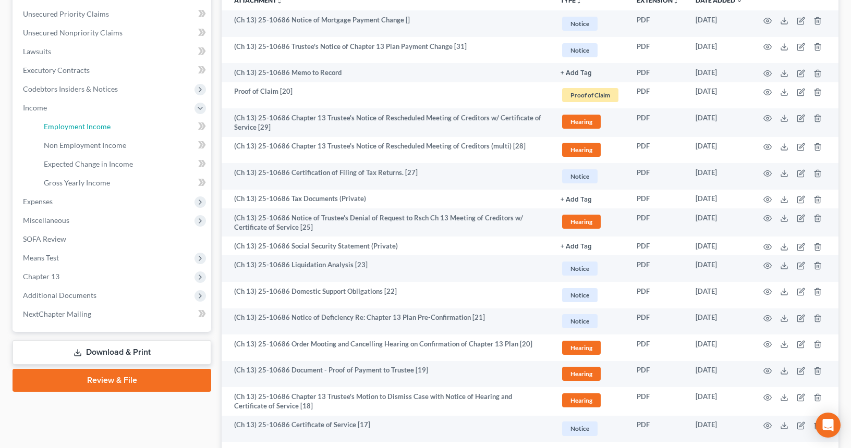
click at [115, 121] on link "Employment Income" at bounding box center [123, 126] width 176 height 19
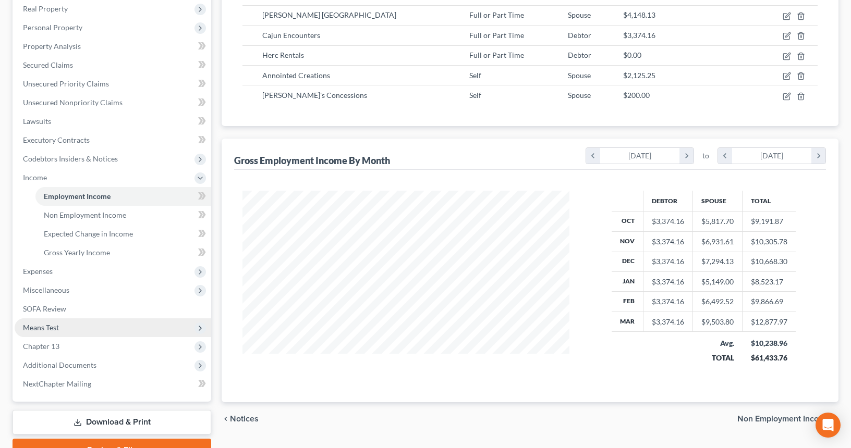
scroll to position [186, 0]
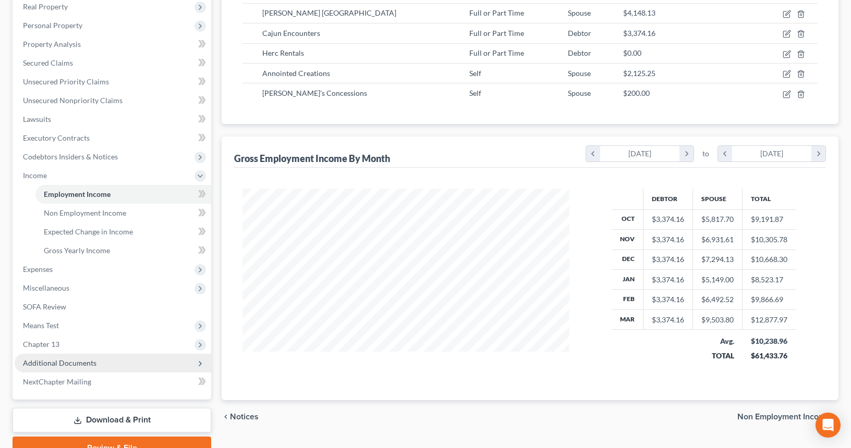
click at [133, 366] on span "Additional Documents" at bounding box center [113, 363] width 197 height 19
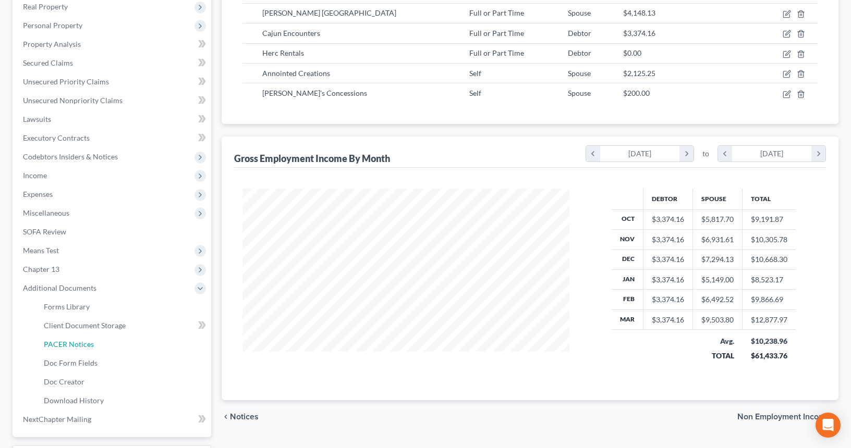
drag, startPoint x: 118, startPoint y: 351, endPoint x: 303, endPoint y: 344, distance: 185.2
click at [118, 351] on link "PACER Notices" at bounding box center [123, 344] width 176 height 19
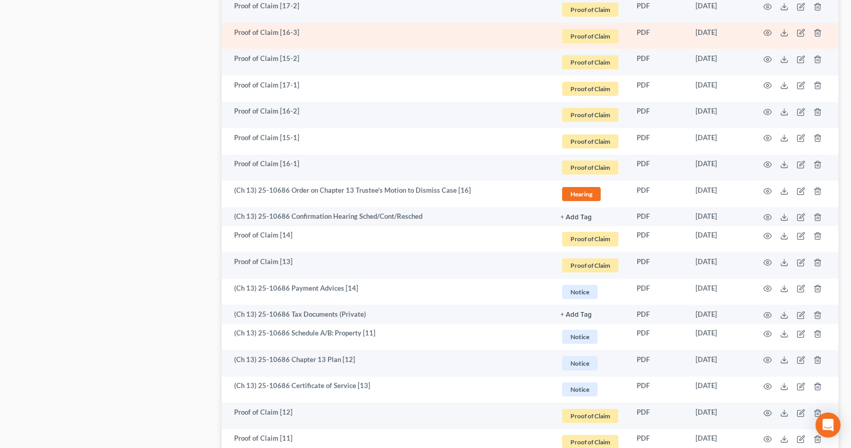
scroll to position [1136, 0]
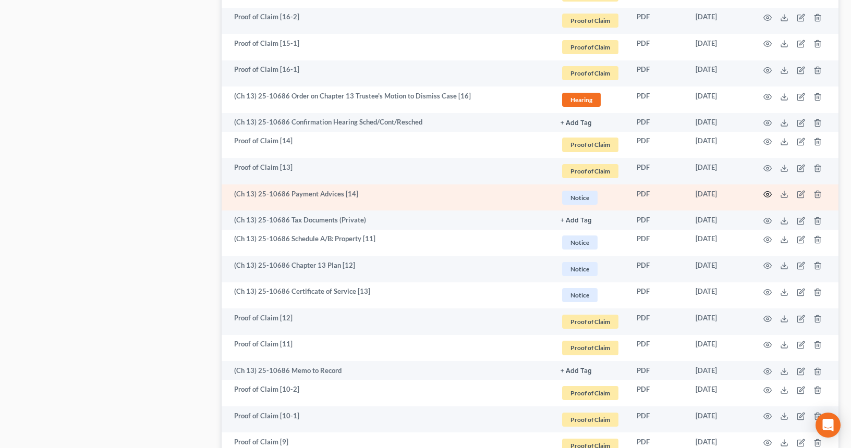
click at [771, 194] on icon "button" at bounding box center [767, 194] width 8 height 8
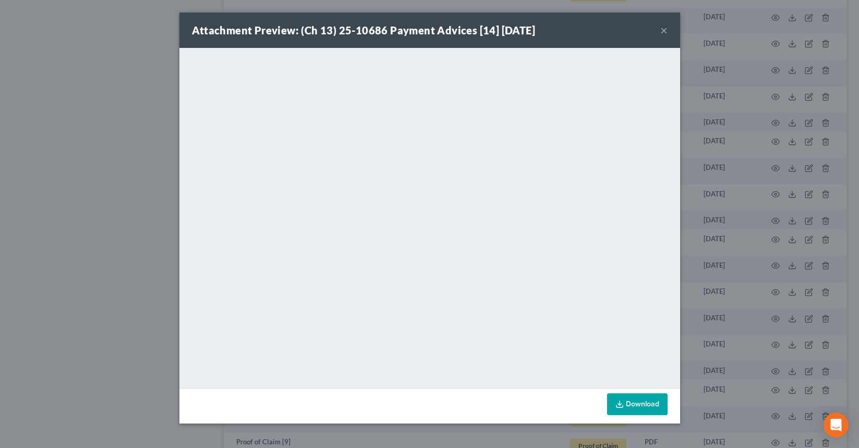
click at [664, 32] on button "×" at bounding box center [663, 30] width 7 height 13
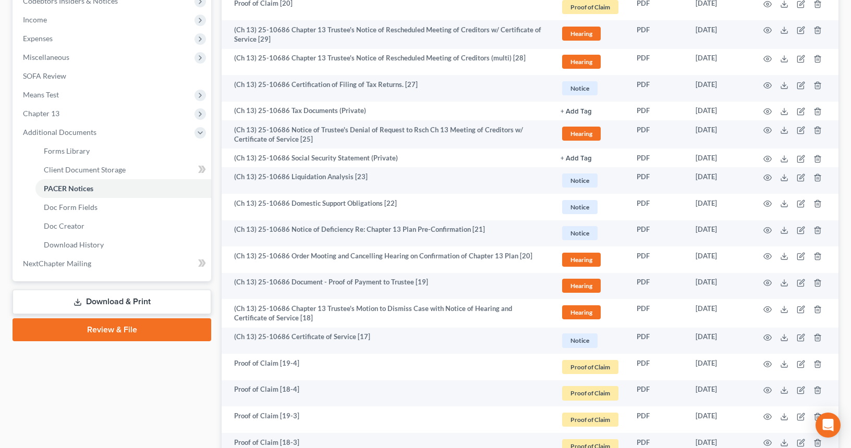
scroll to position [0, 0]
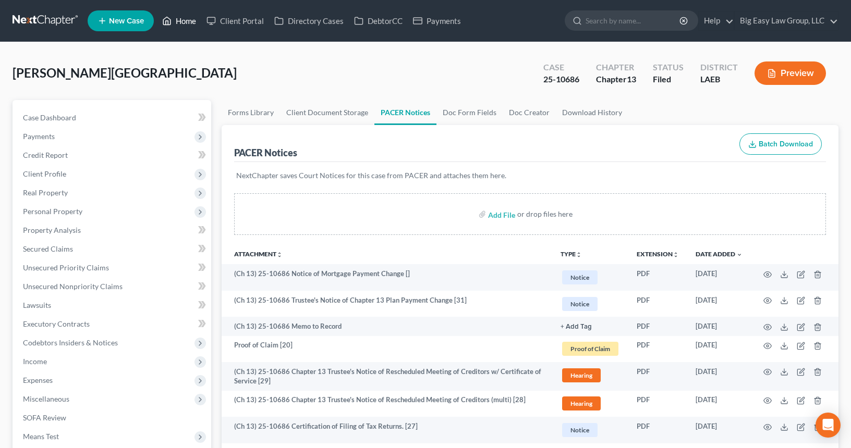
click at [190, 14] on link "Home" at bounding box center [179, 20] width 44 height 19
